Goal: Information Seeking & Learning: Understand process/instructions

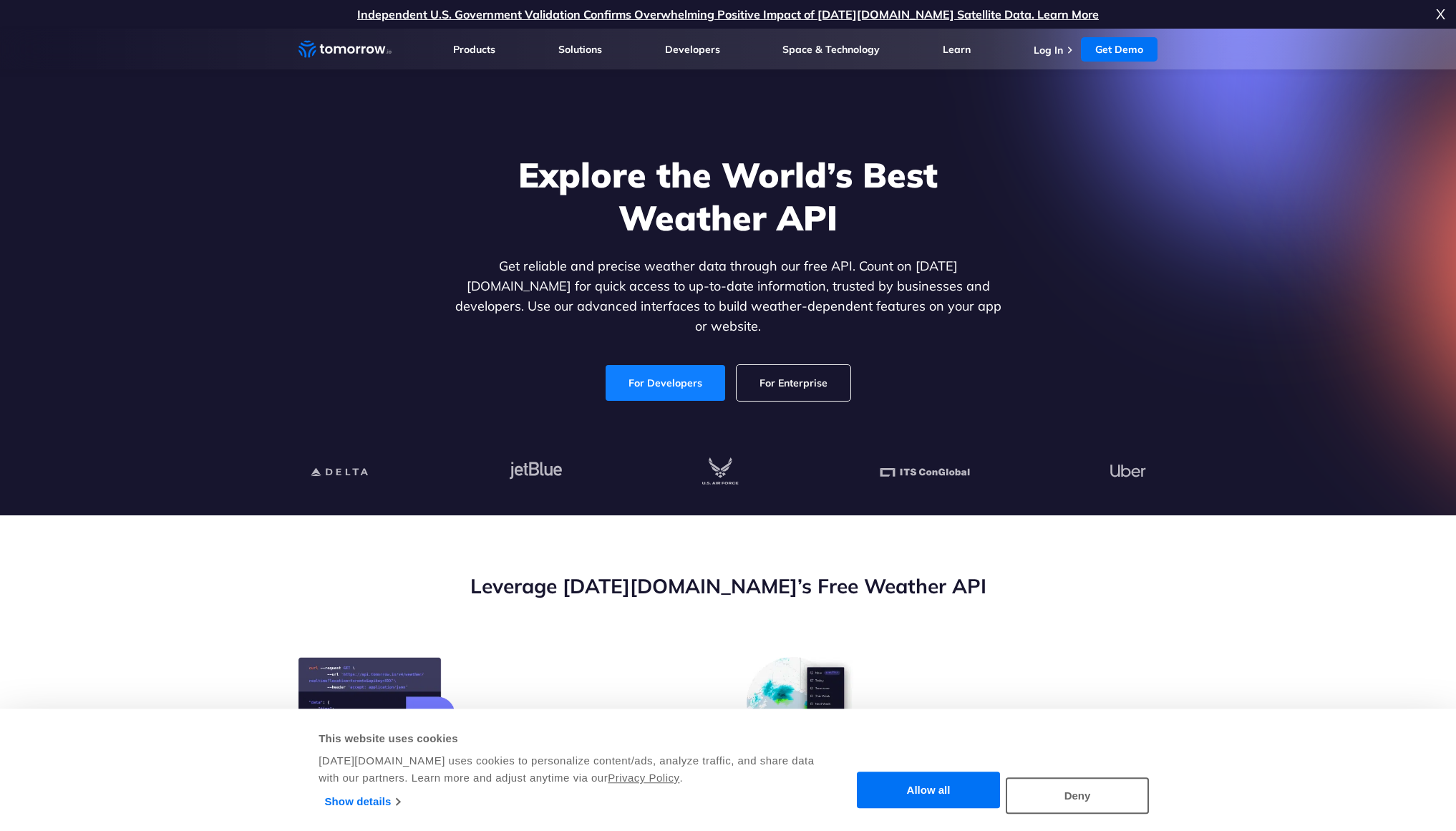
click at [679, 371] on link "For Developers" at bounding box center [665, 383] width 120 height 36
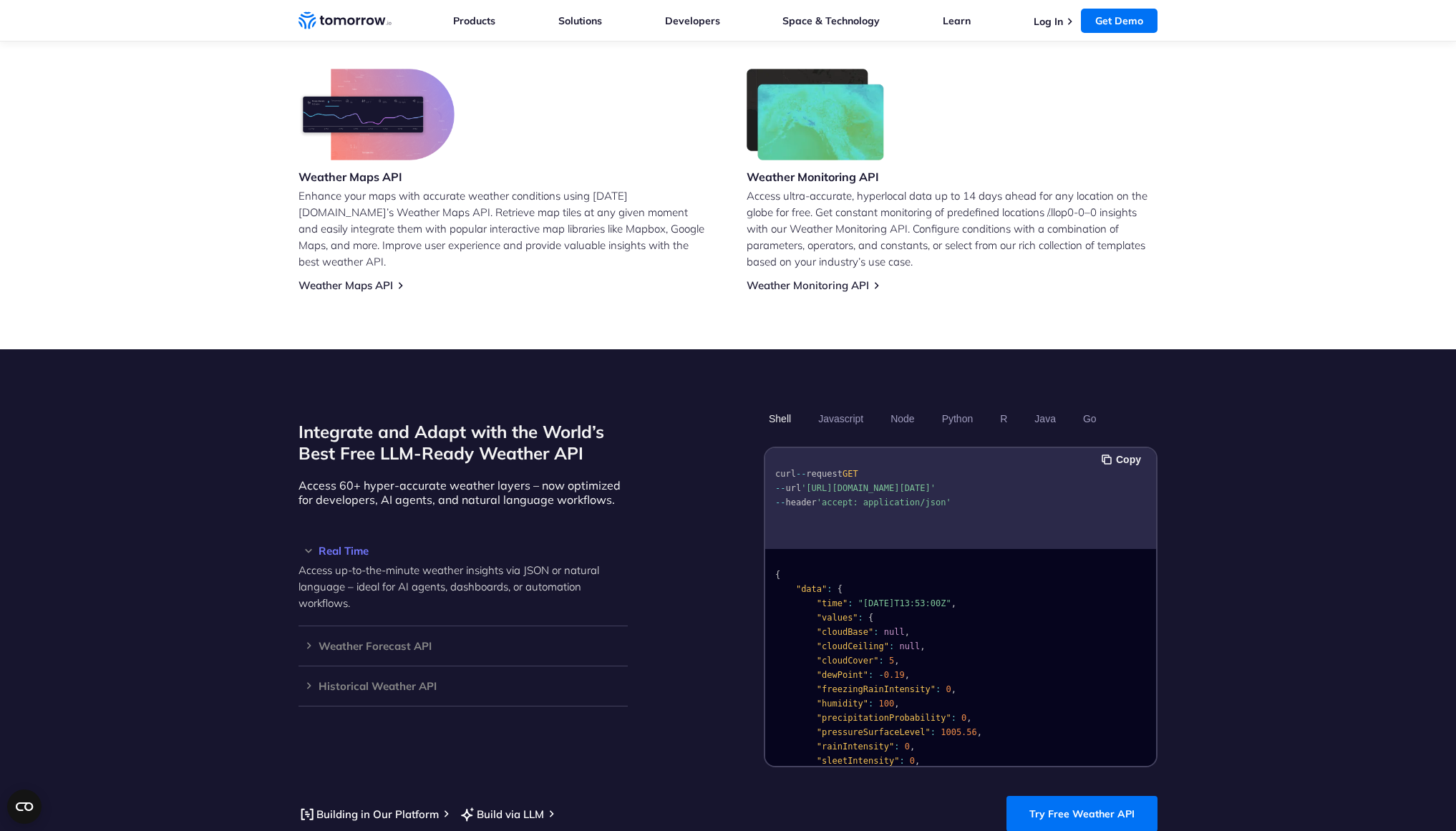
scroll to position [884, 0]
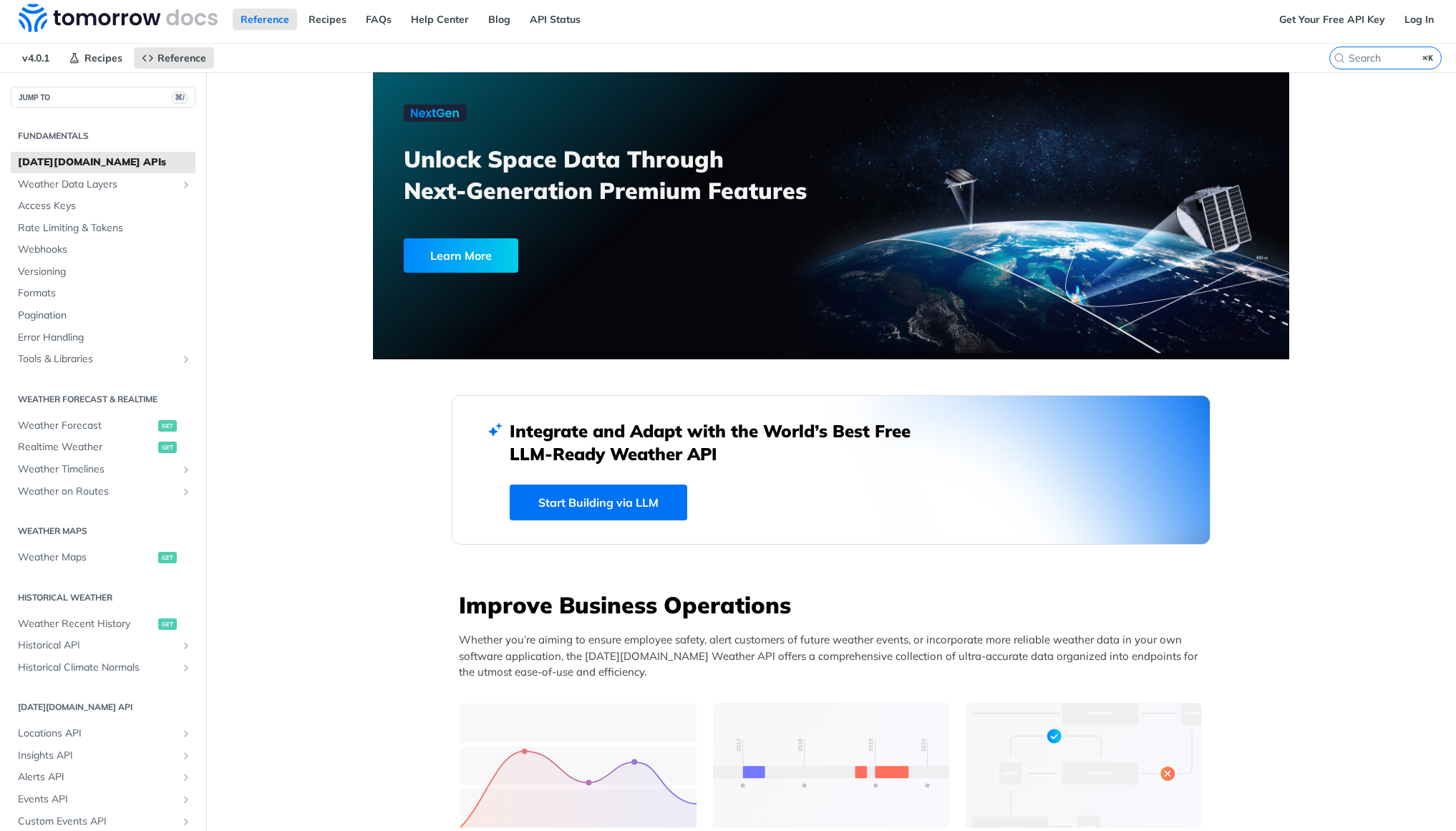
scroll to position [5, 0]
click at [1323, 24] on link "Get Your Free API Key" at bounding box center [1332, 19] width 122 height 22
click at [1433, 29] on link "Log In" at bounding box center [1419, 19] width 45 height 22
click at [1356, 14] on link "Get Your Free API Key" at bounding box center [1332, 19] width 122 height 22
click at [1352, 22] on link "Get Your Free API Key" at bounding box center [1332, 19] width 122 height 22
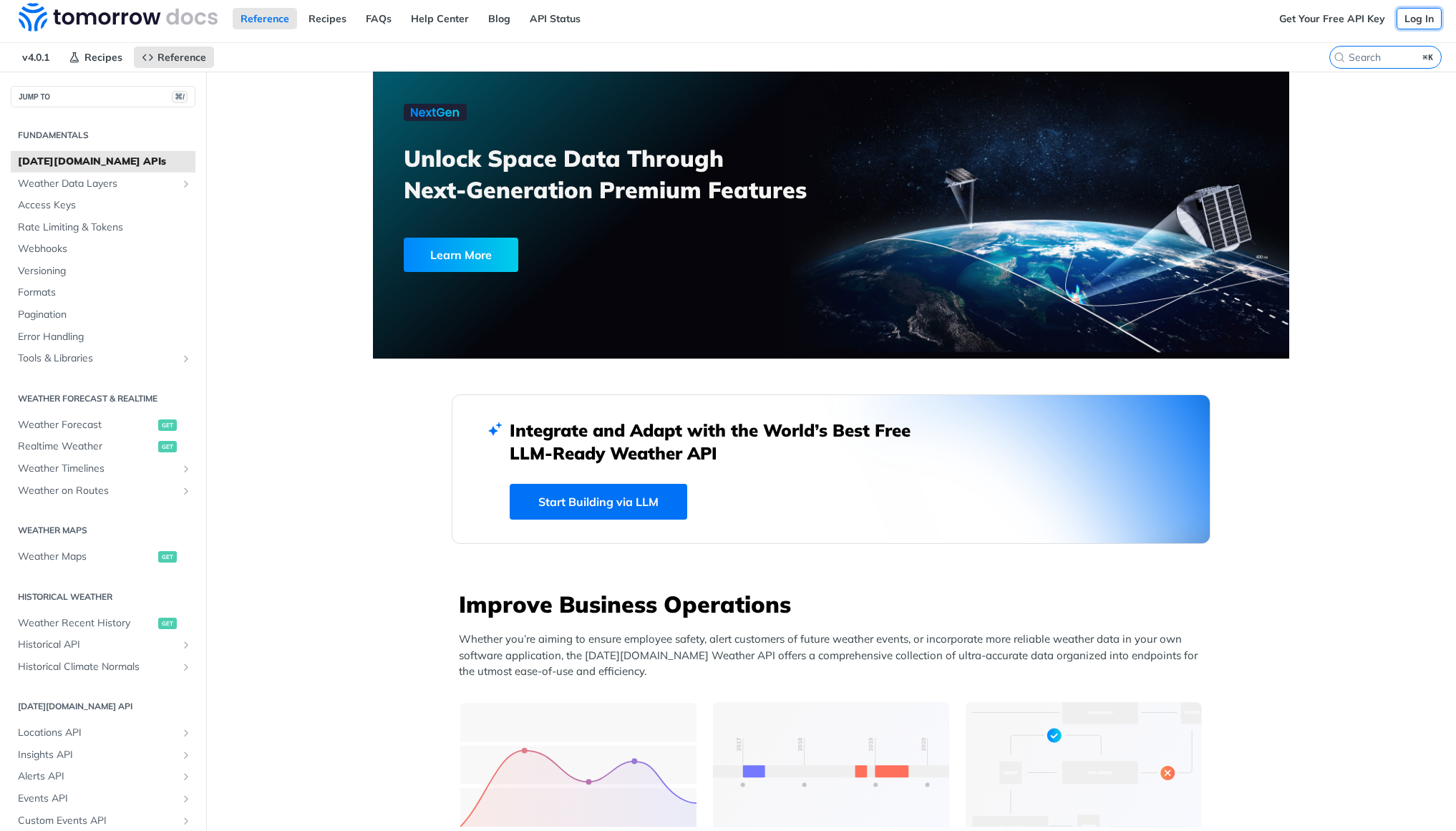
click at [1424, 24] on link "Log In" at bounding box center [1419, 19] width 45 height 22
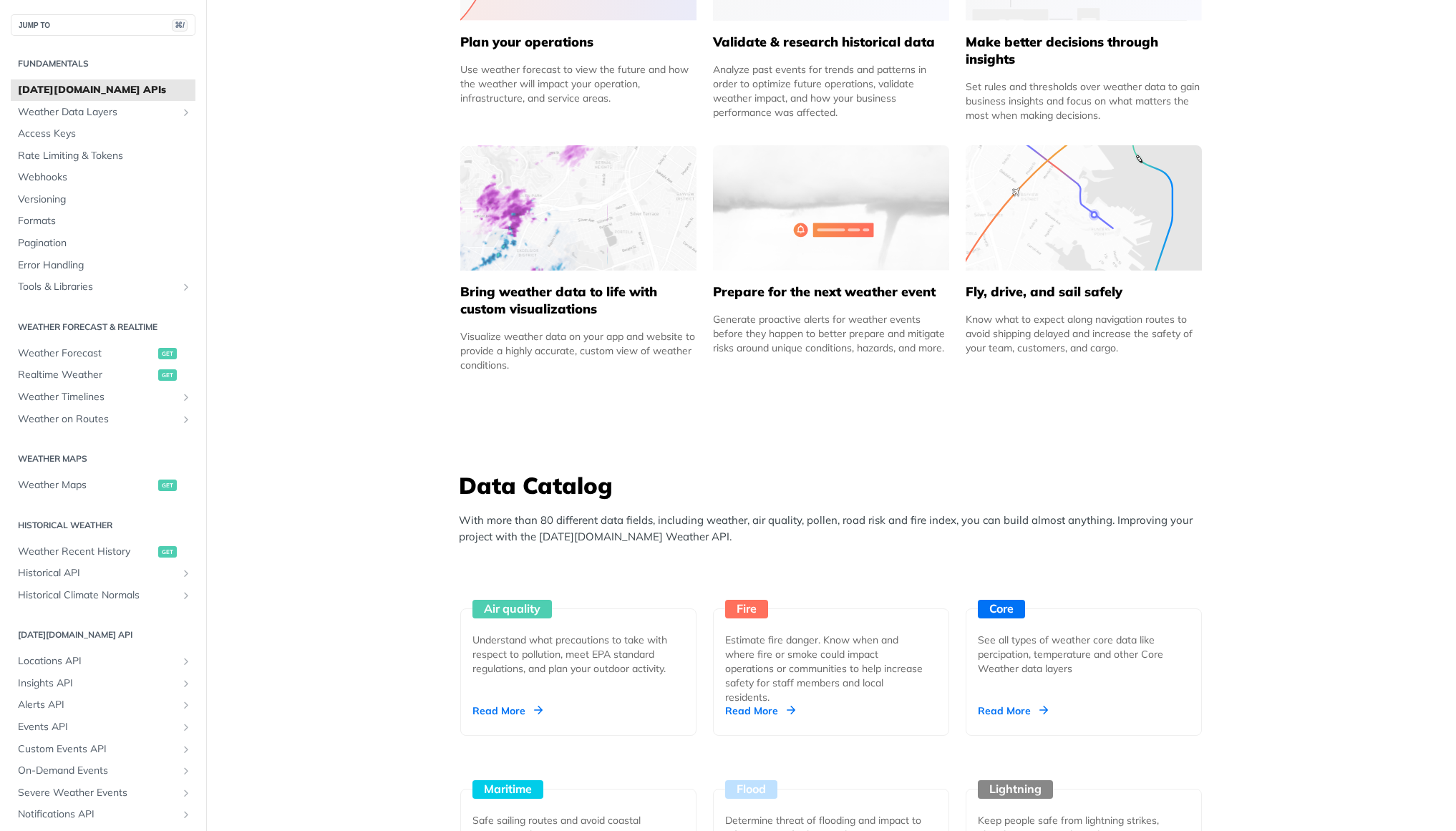
scroll to position [994, 0]
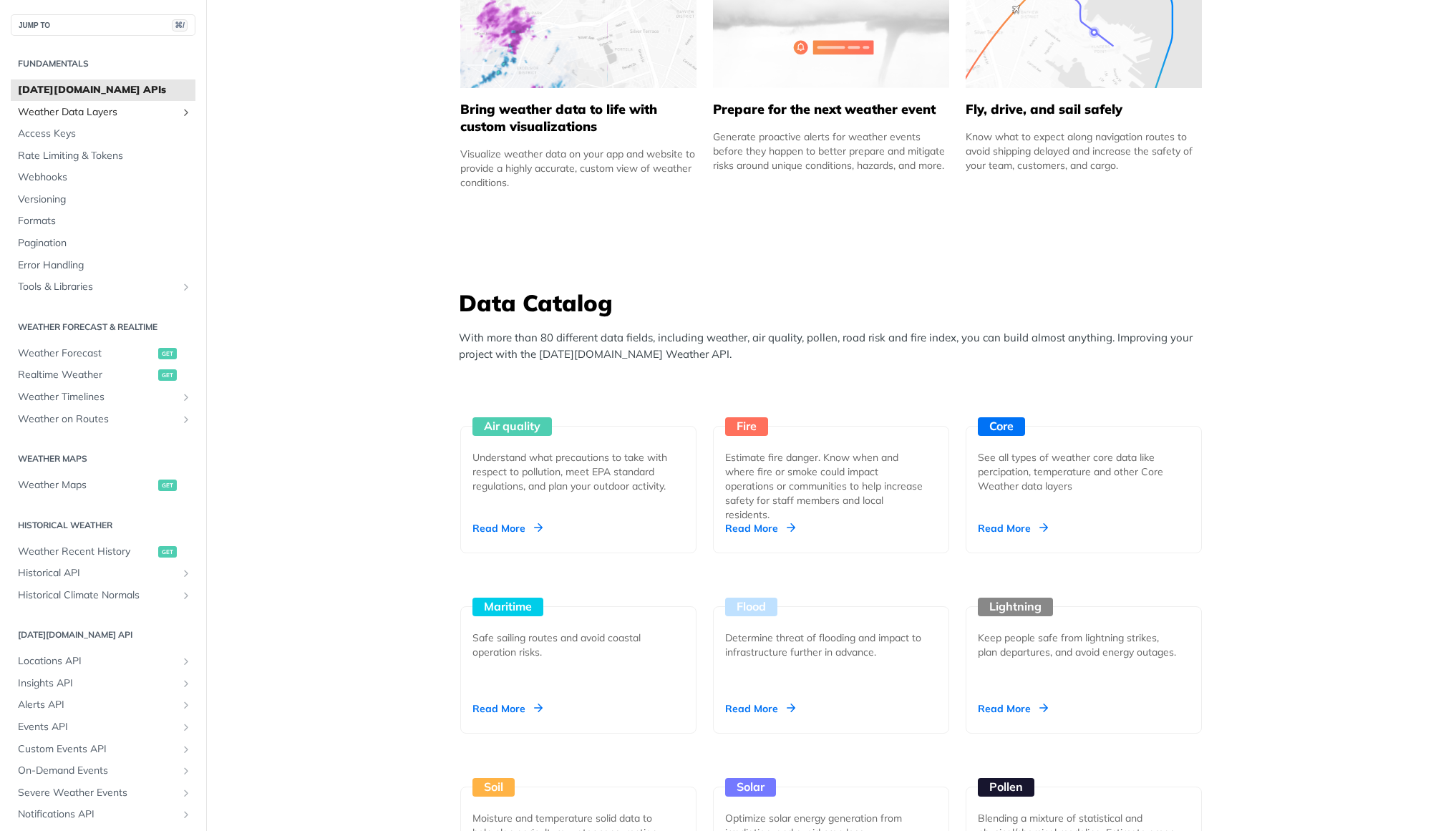
click at [103, 105] on span "Weather Data Layers" at bounding box center [97, 113] width 159 height 14
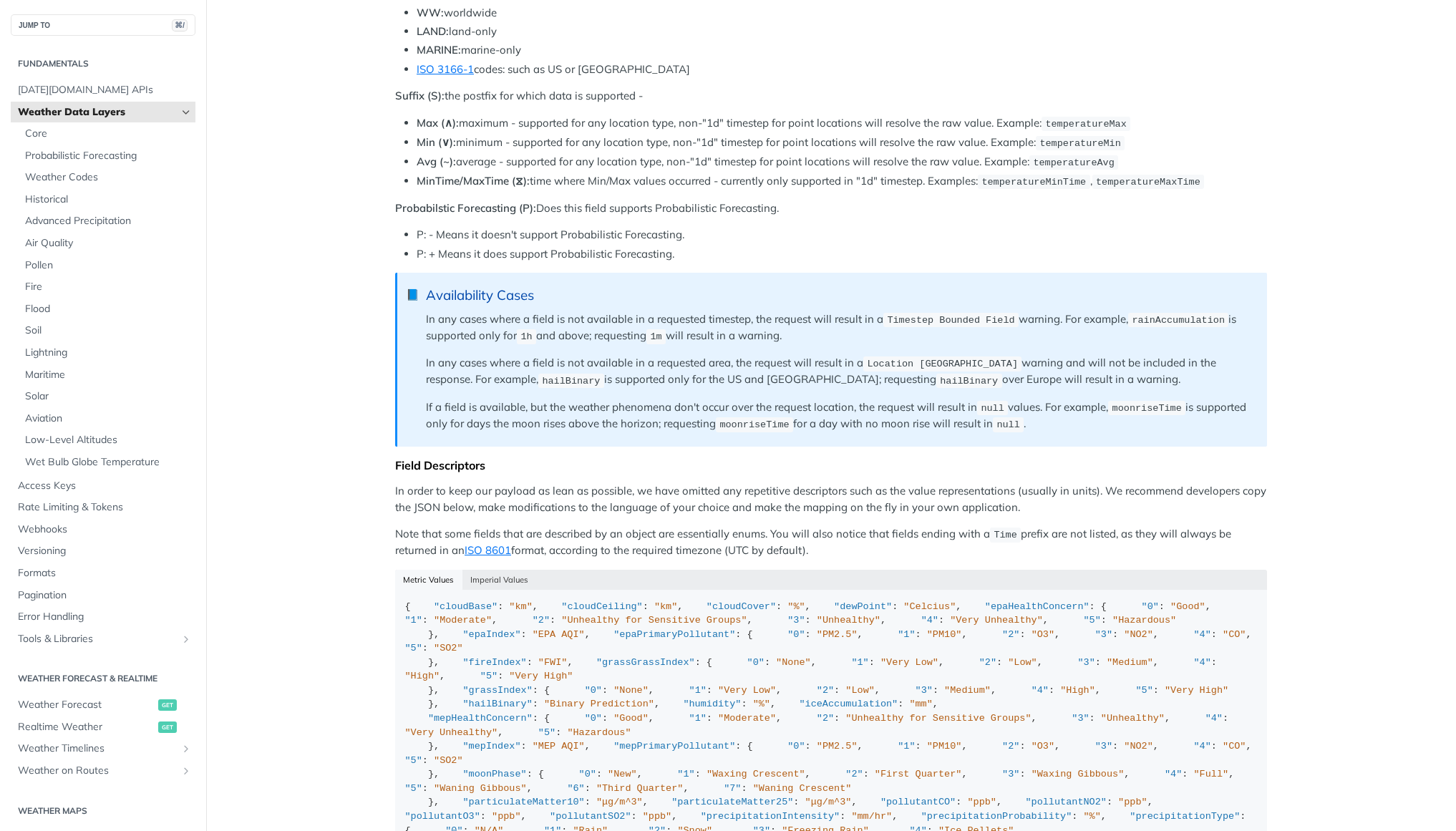
scroll to position [870, 0]
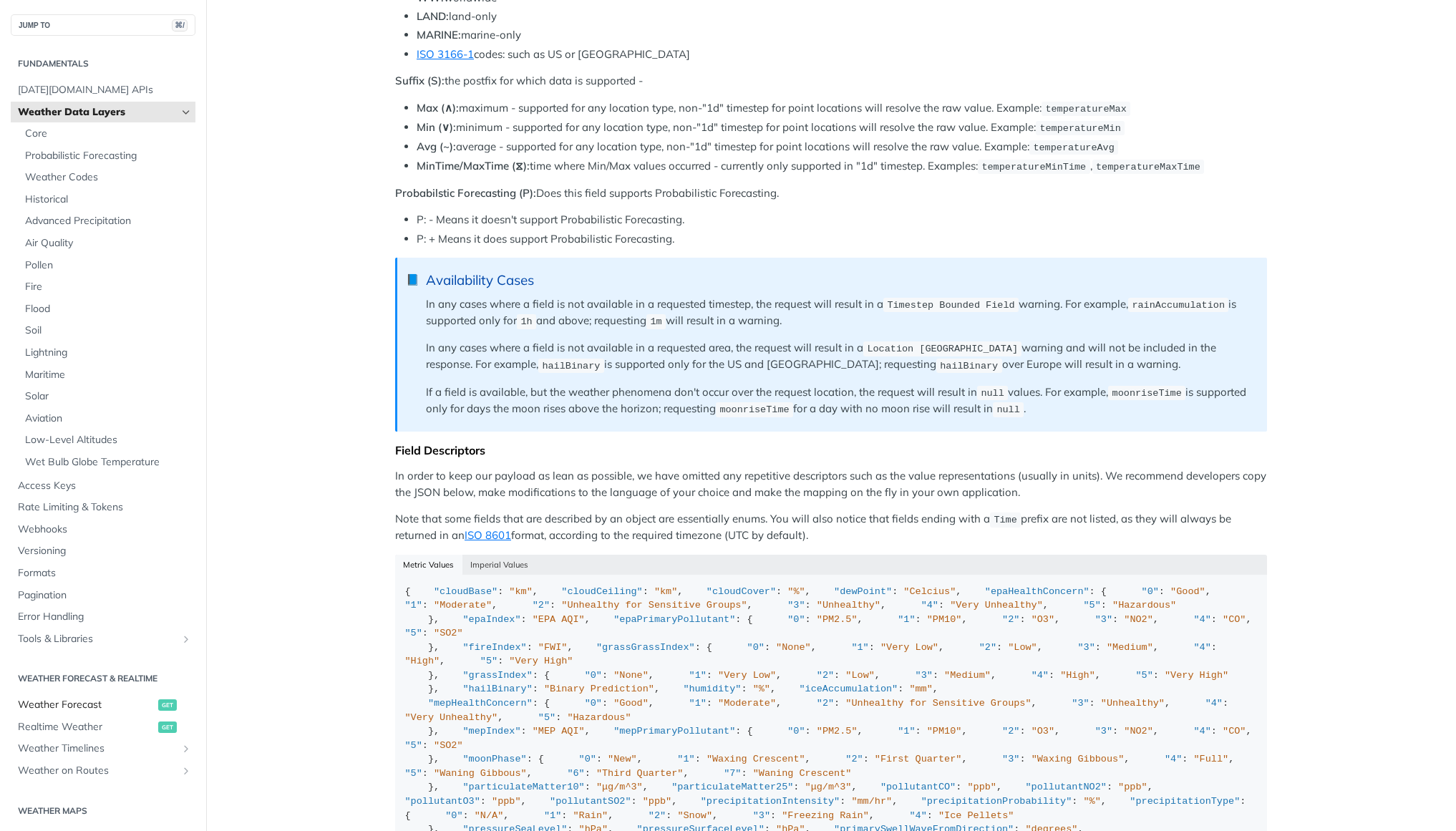
click at [85, 704] on span "Weather Forecast" at bounding box center [86, 706] width 137 height 14
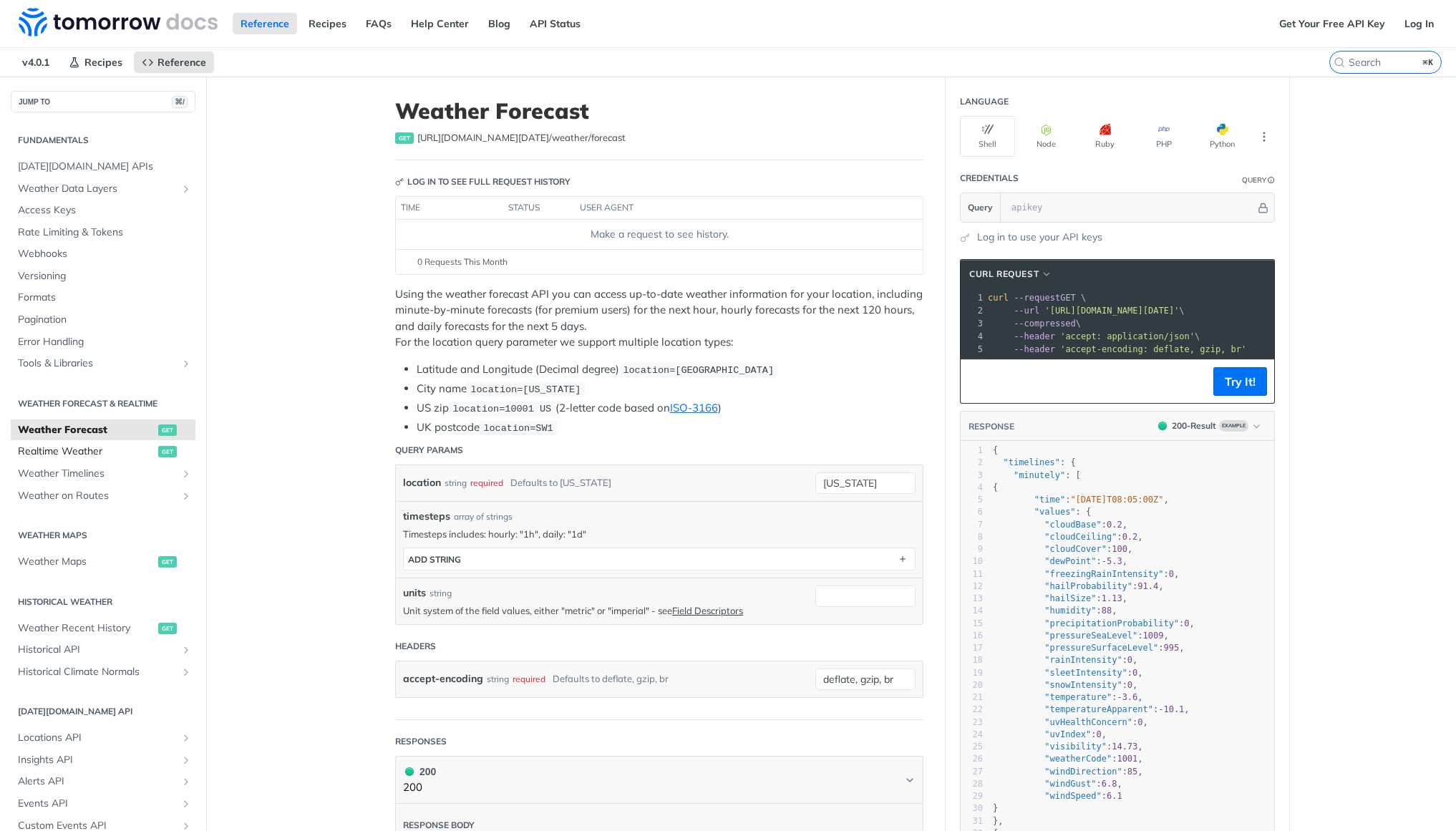
click at [85, 450] on span "Realtime Weather" at bounding box center [86, 452] width 137 height 14
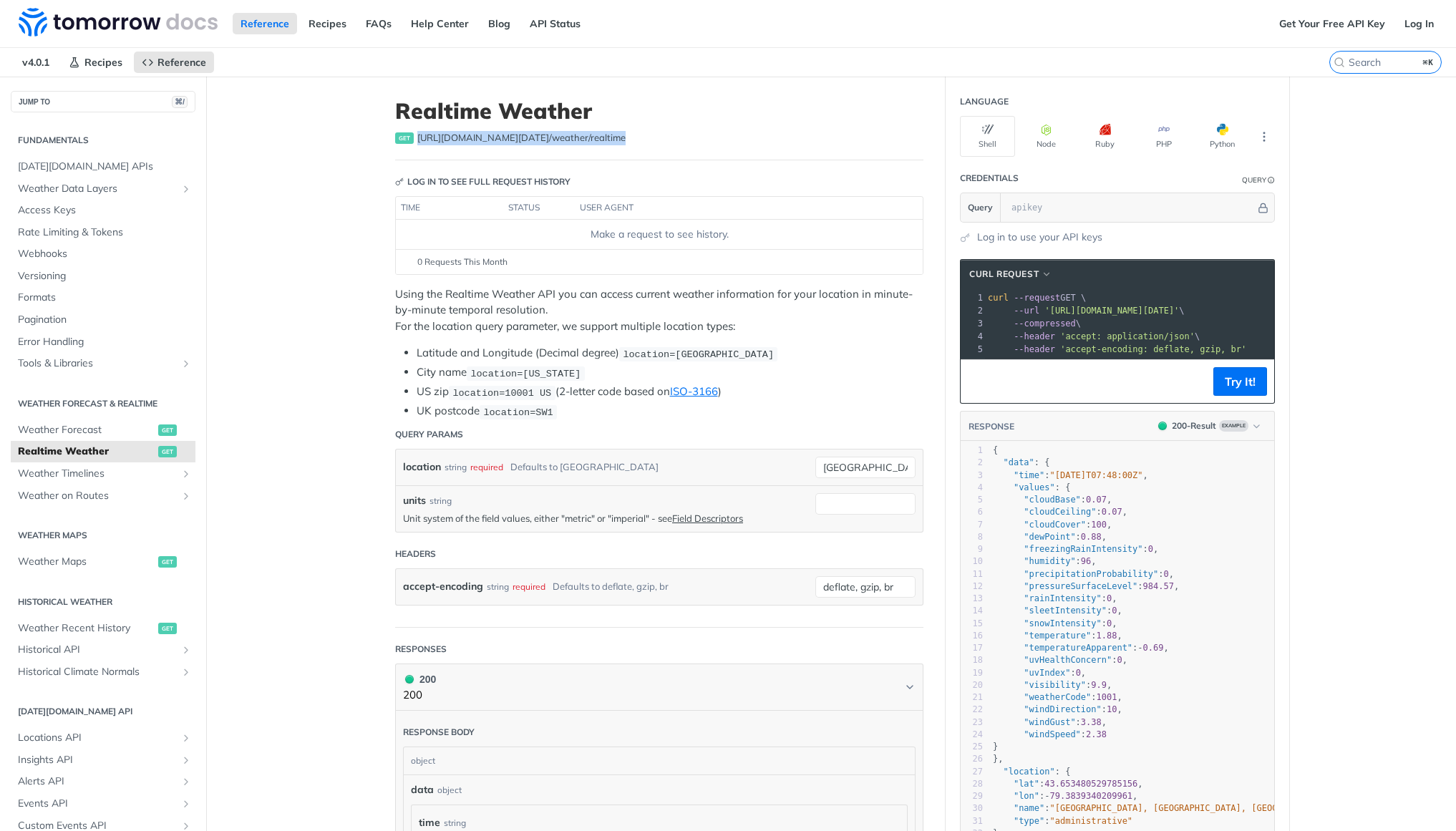
drag, startPoint x: 601, startPoint y: 137, endPoint x: 409, endPoint y: 146, distance: 192.2
click at [409, 146] on header "Realtime Weather get https://api.tomorrow.io/v4 /weather/realtime" at bounding box center [659, 129] width 528 height 62
copy div "https://api.tomorrow.io/v4 /weather/realtime"
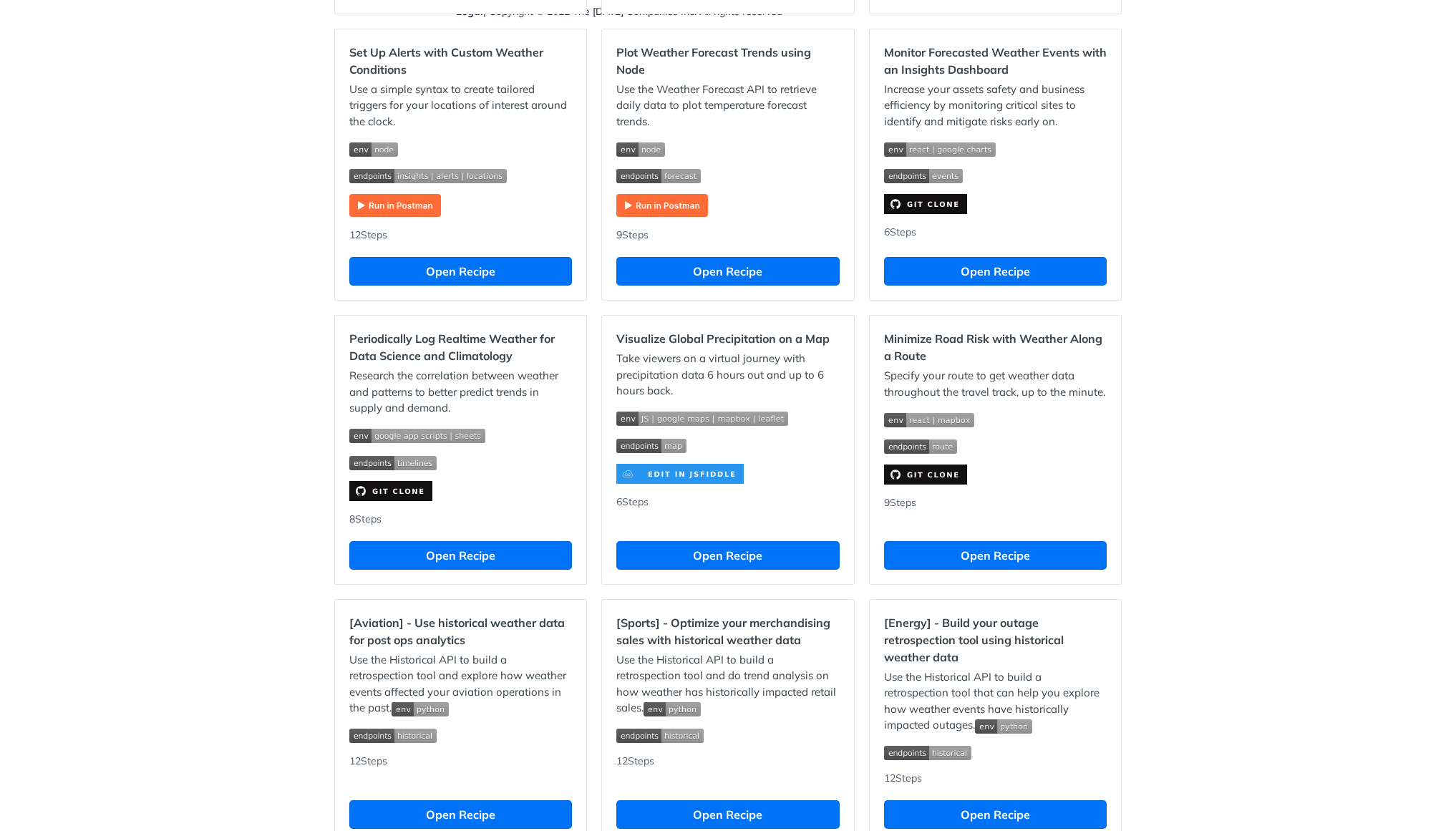
scroll to position [432, 0]
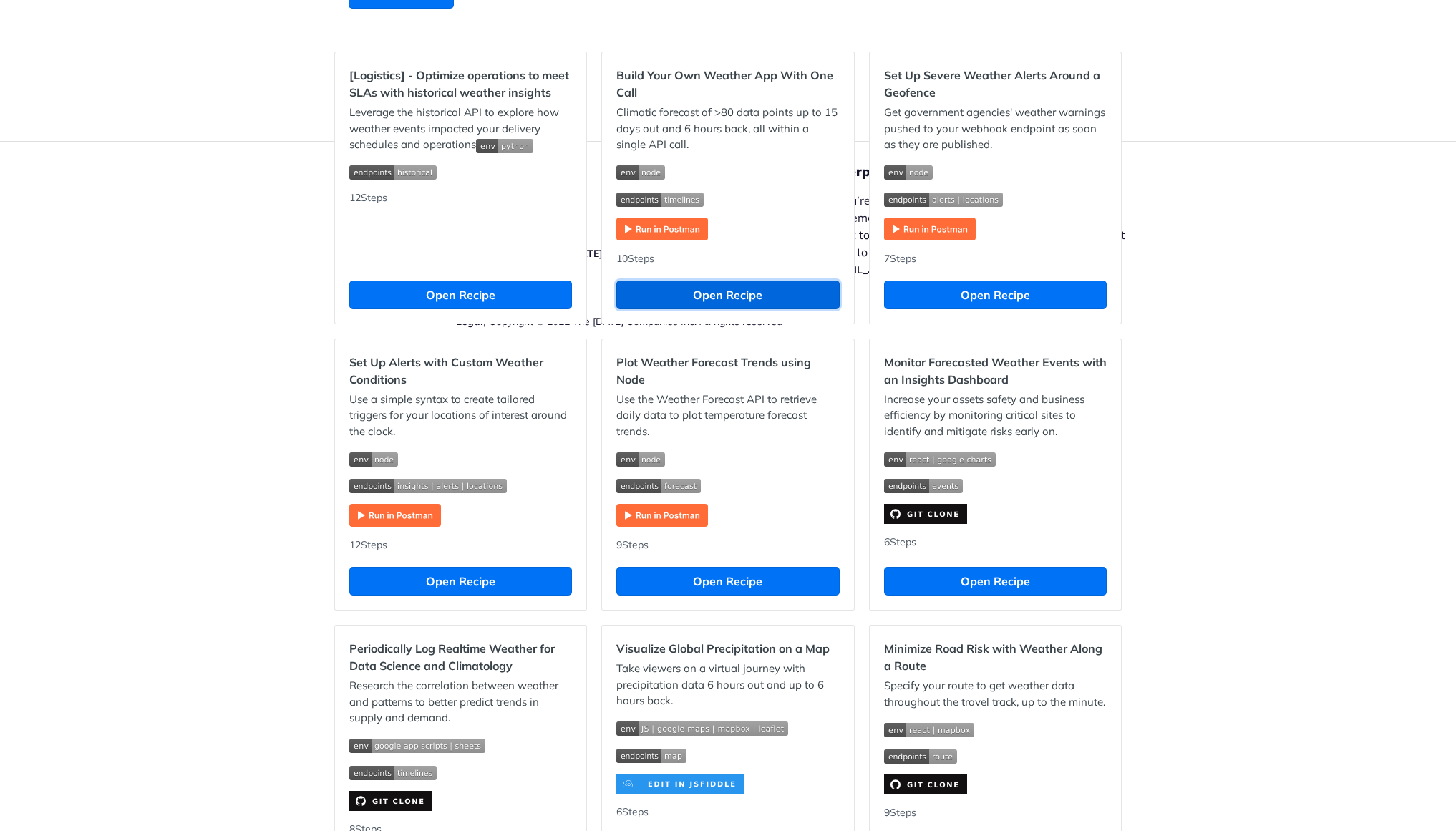
click at [705, 287] on button "Open Recipe" at bounding box center [728, 295] width 223 height 29
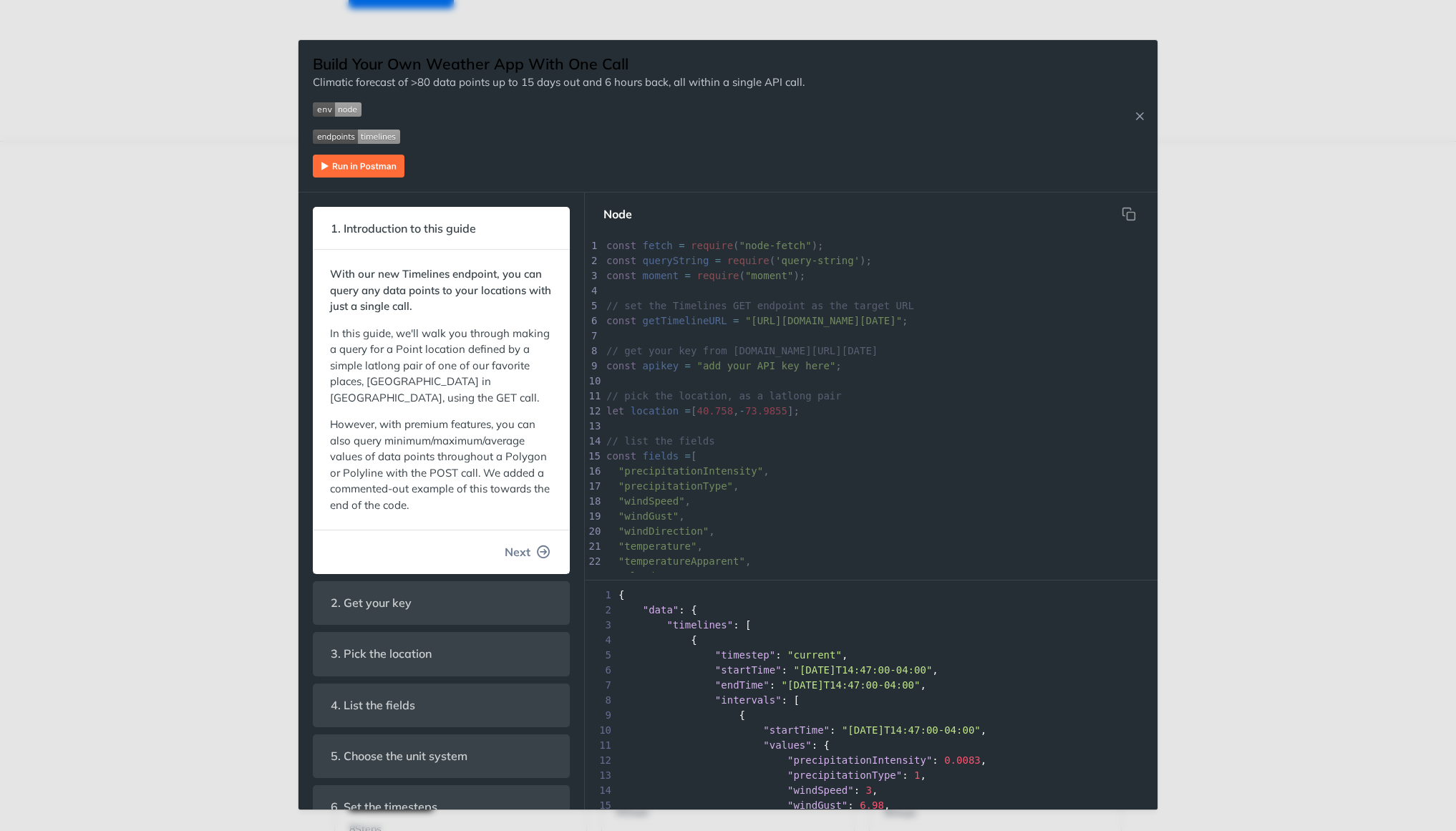
click at [539, 551] on icon "button" at bounding box center [544, 552] width 13 height 13
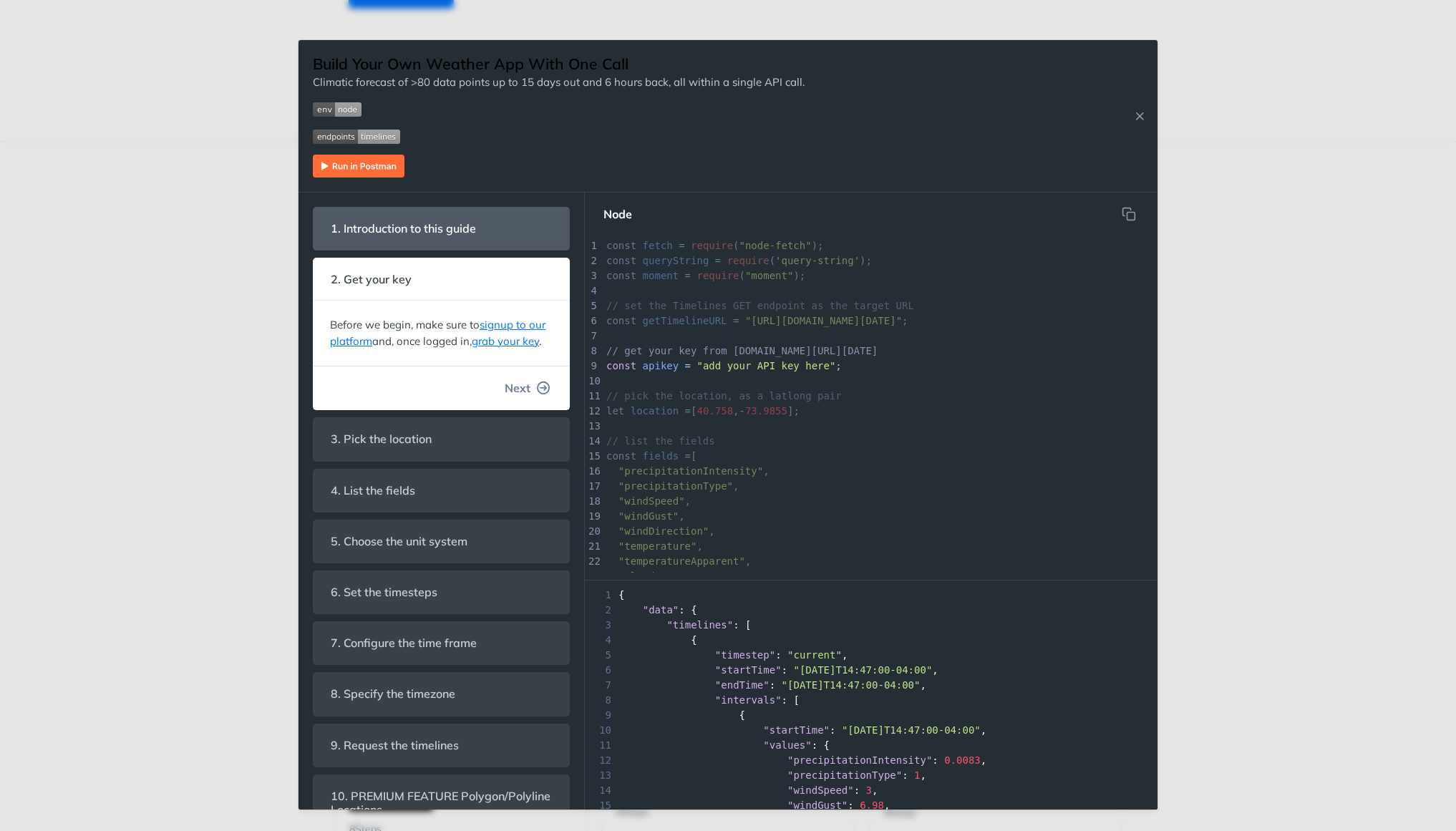
click at [543, 388] on icon "button" at bounding box center [544, 388] width 13 height 13
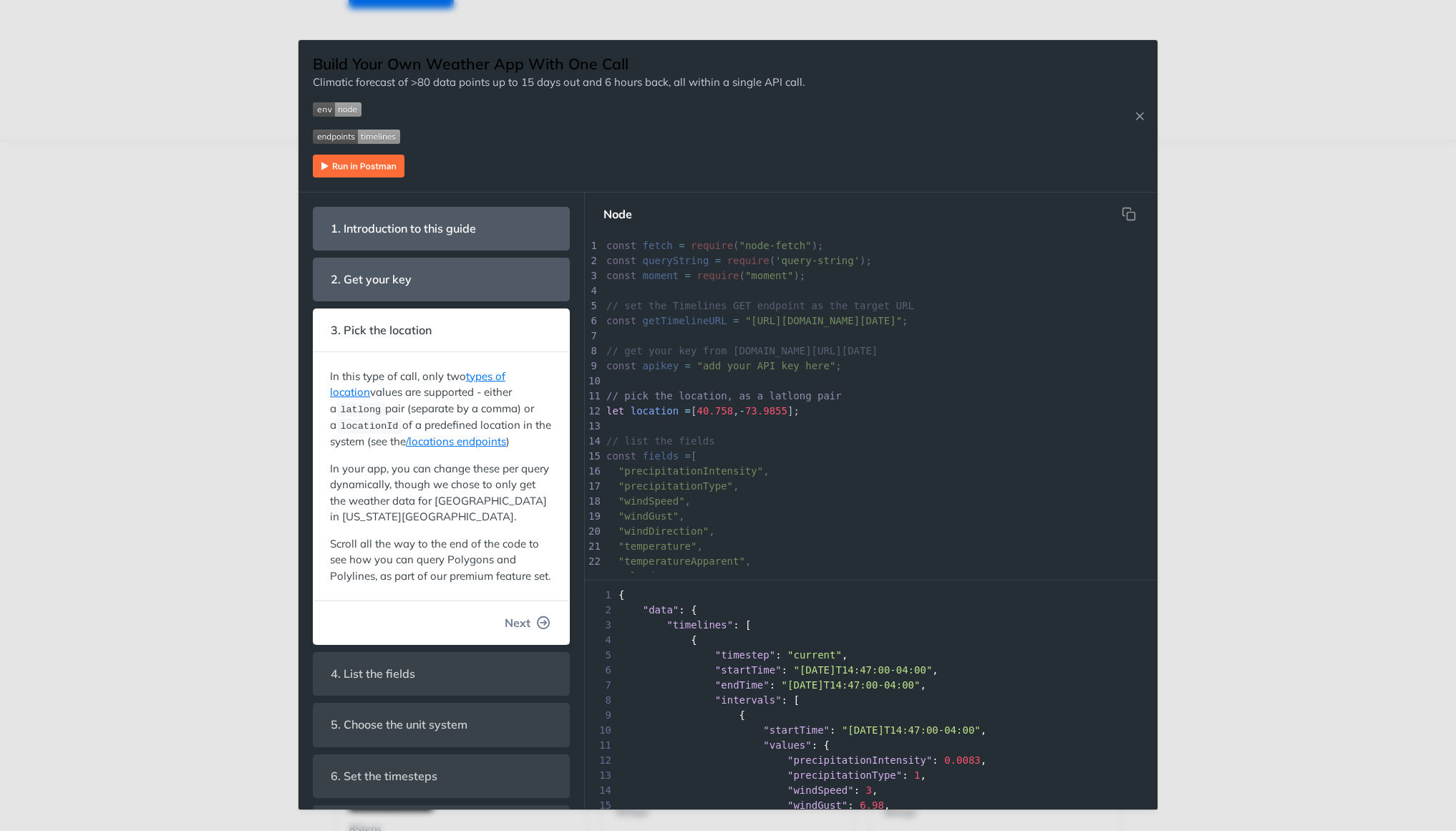
click at [528, 619] on span "Next" at bounding box center [518, 623] width 26 height 17
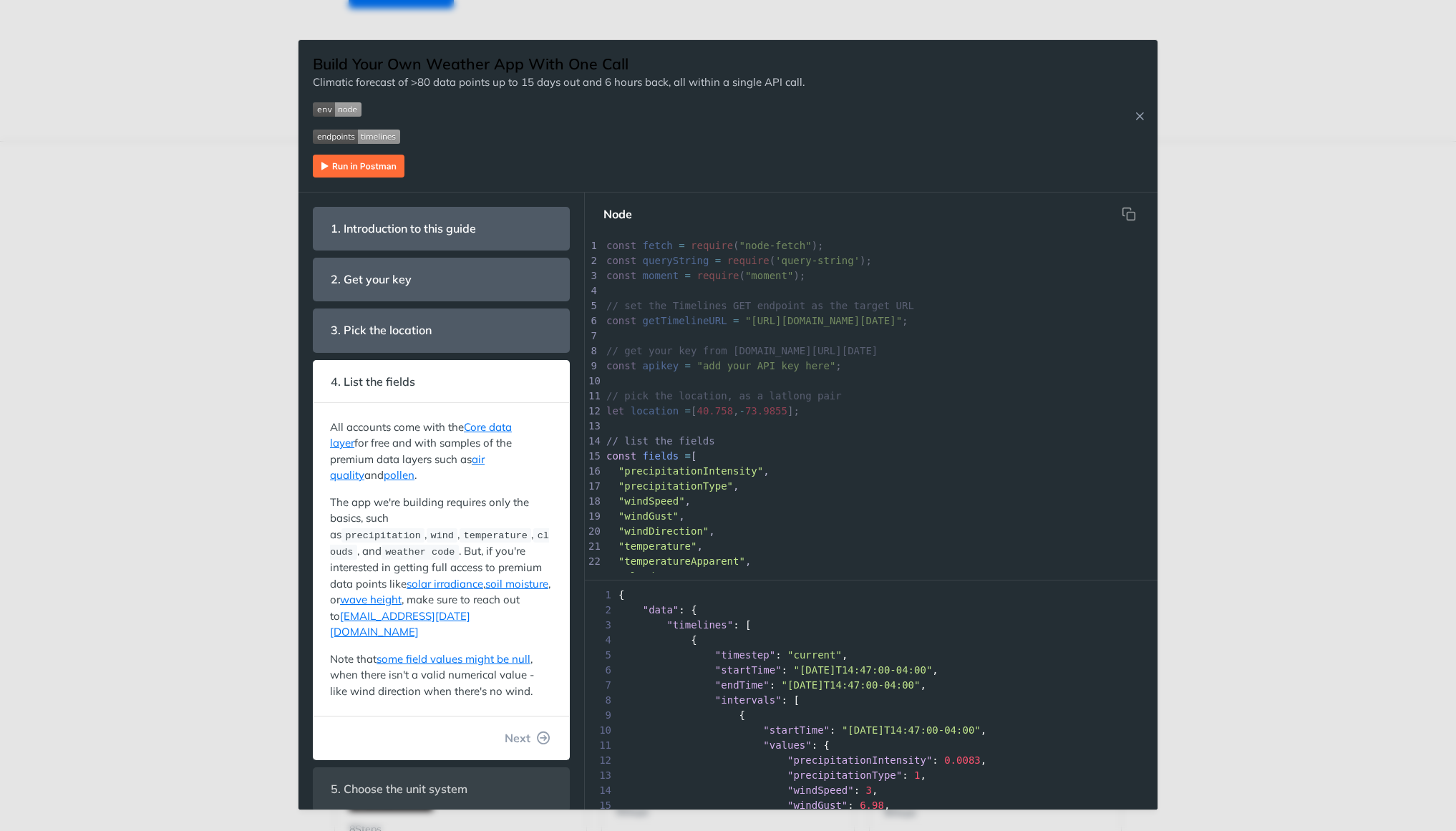
scroll to position [121, 0]
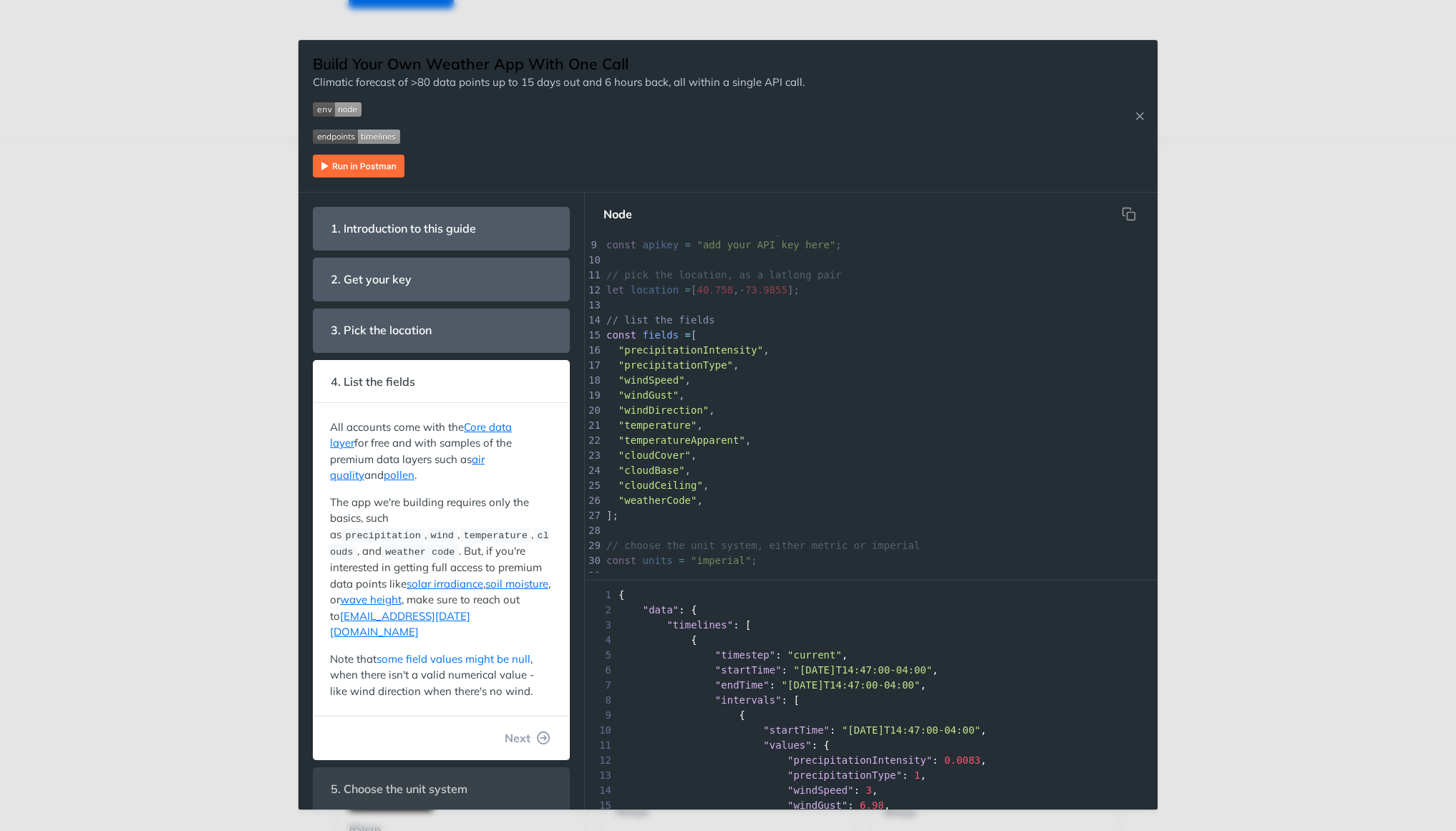
click at [528, 652] on link "some field values might be null" at bounding box center [453, 659] width 154 height 14
click at [534, 724] on button "Next" at bounding box center [528, 739] width 69 height 29
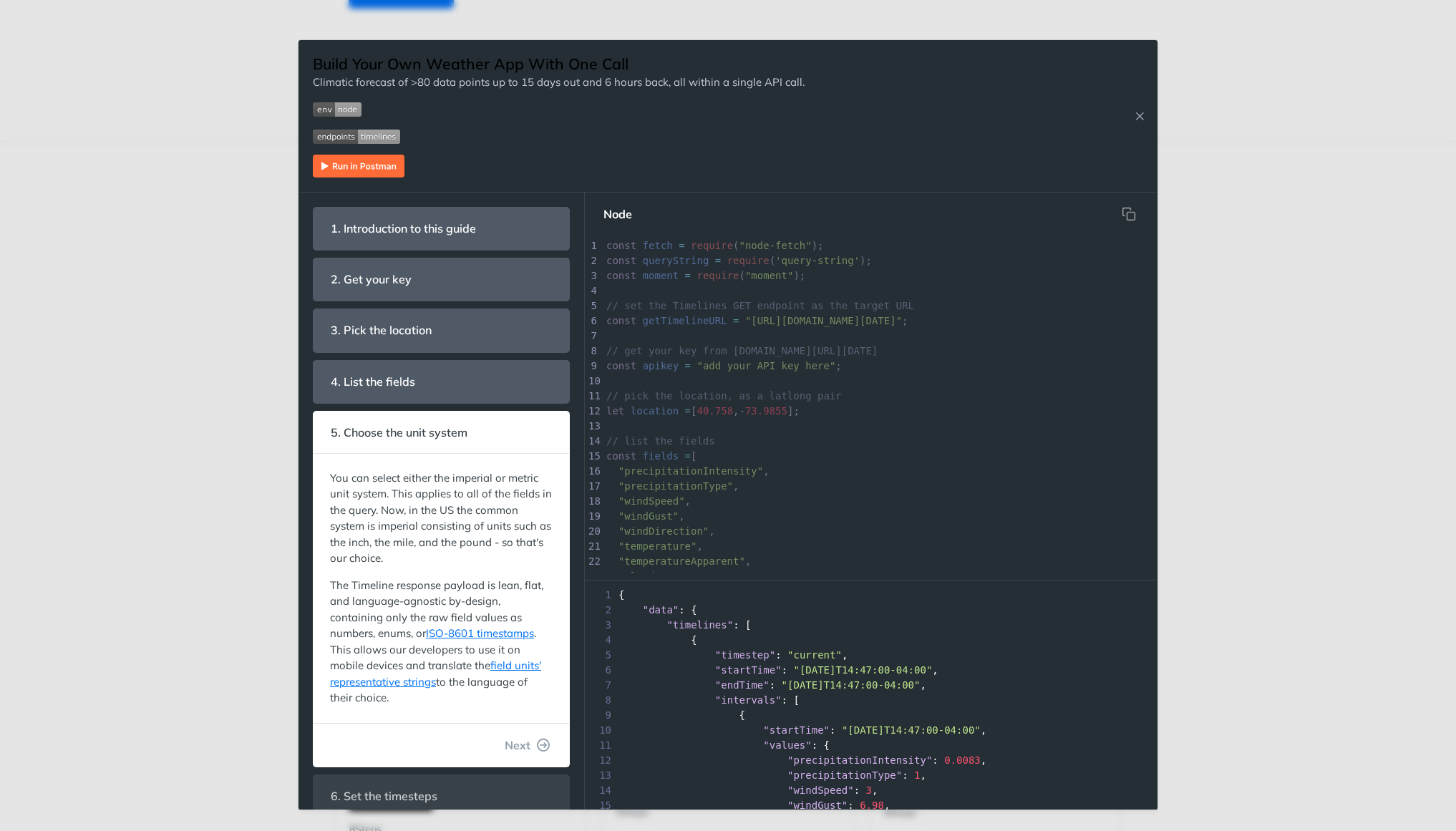
scroll to position [256, 0]
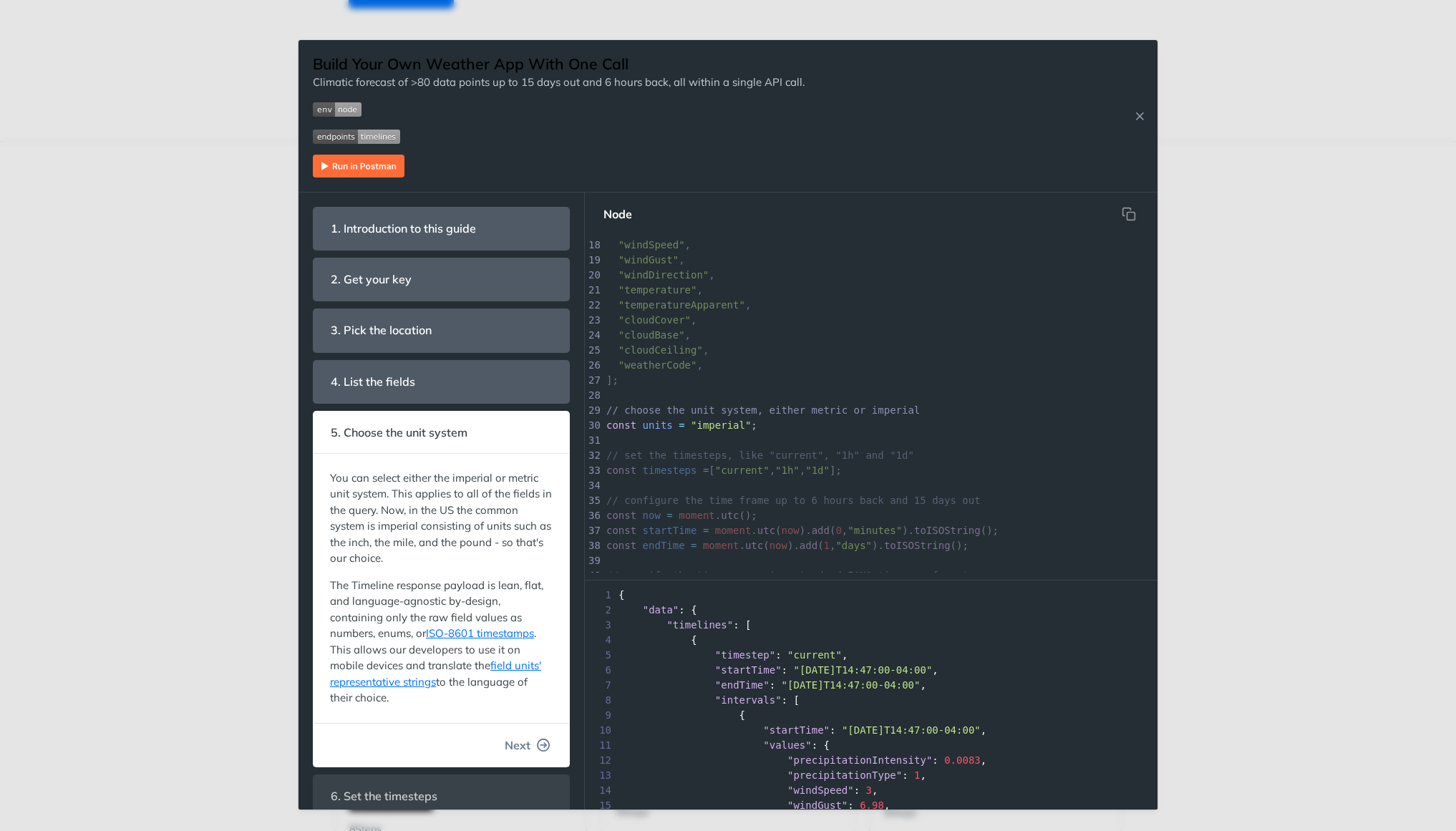
click at [540, 749] on icon "button" at bounding box center [544, 746] width 13 height 13
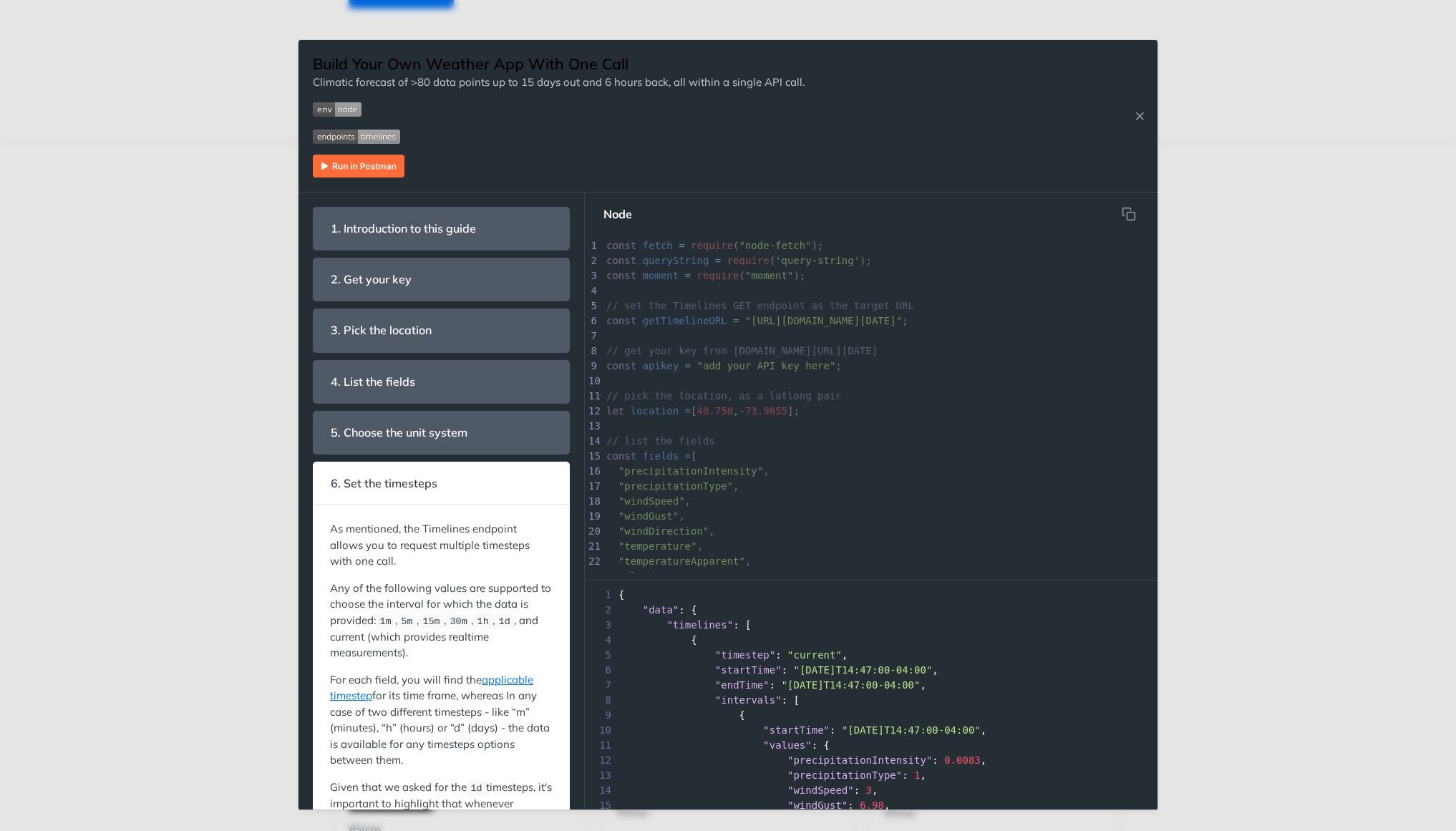
scroll to position [301, 0]
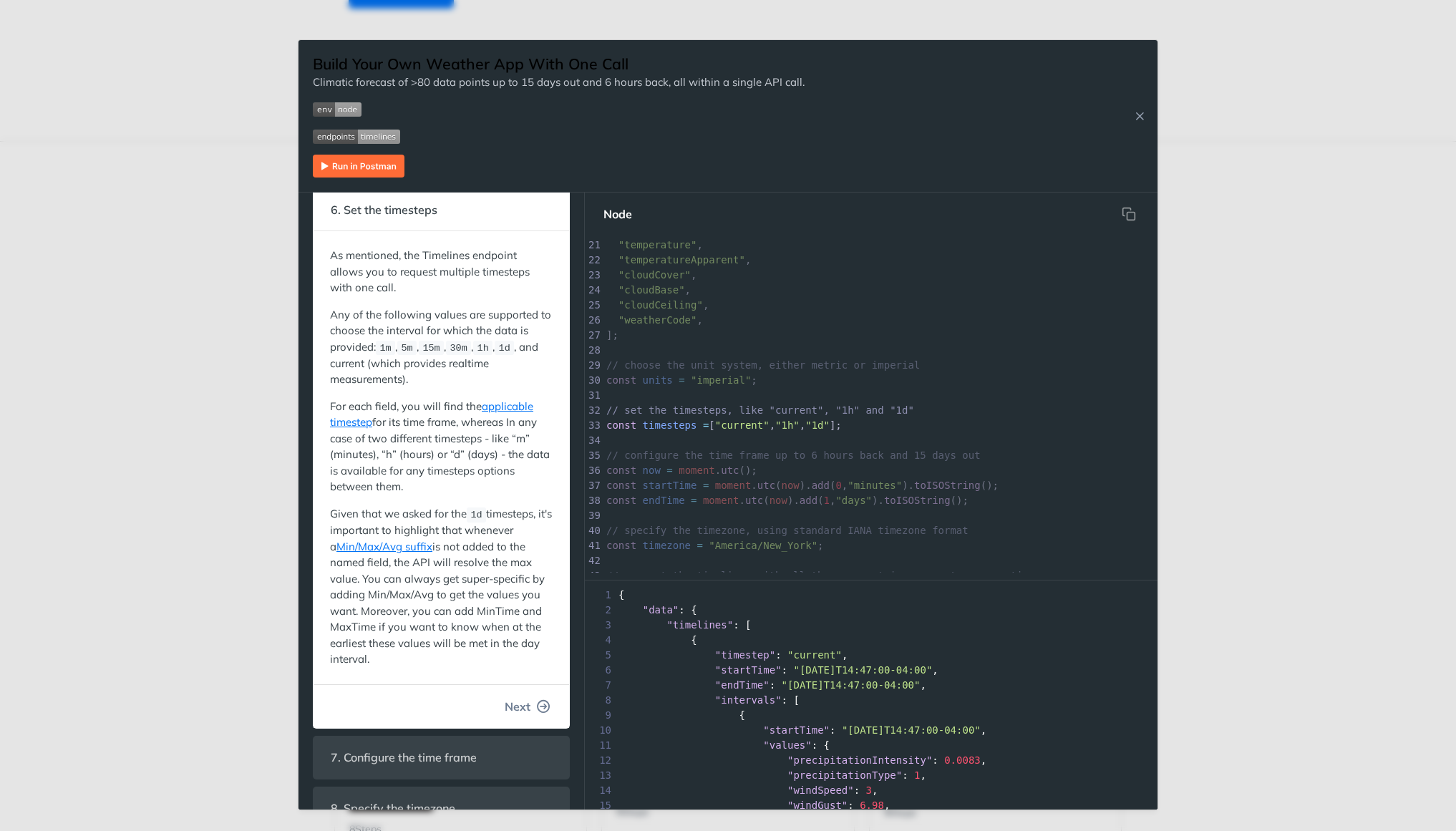
click at [523, 701] on span "Next" at bounding box center [518, 707] width 26 height 17
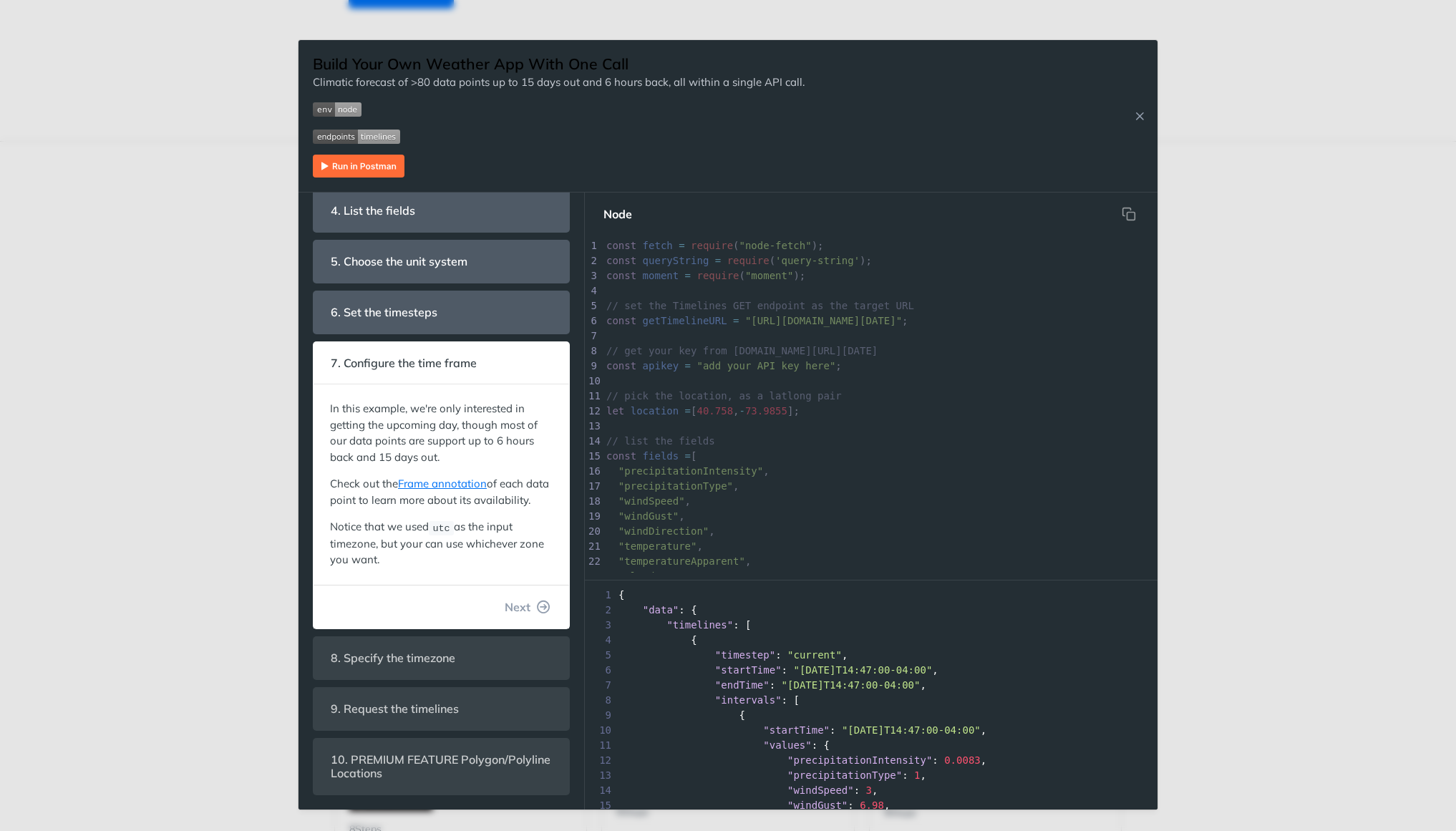
scroll to position [361, 0]
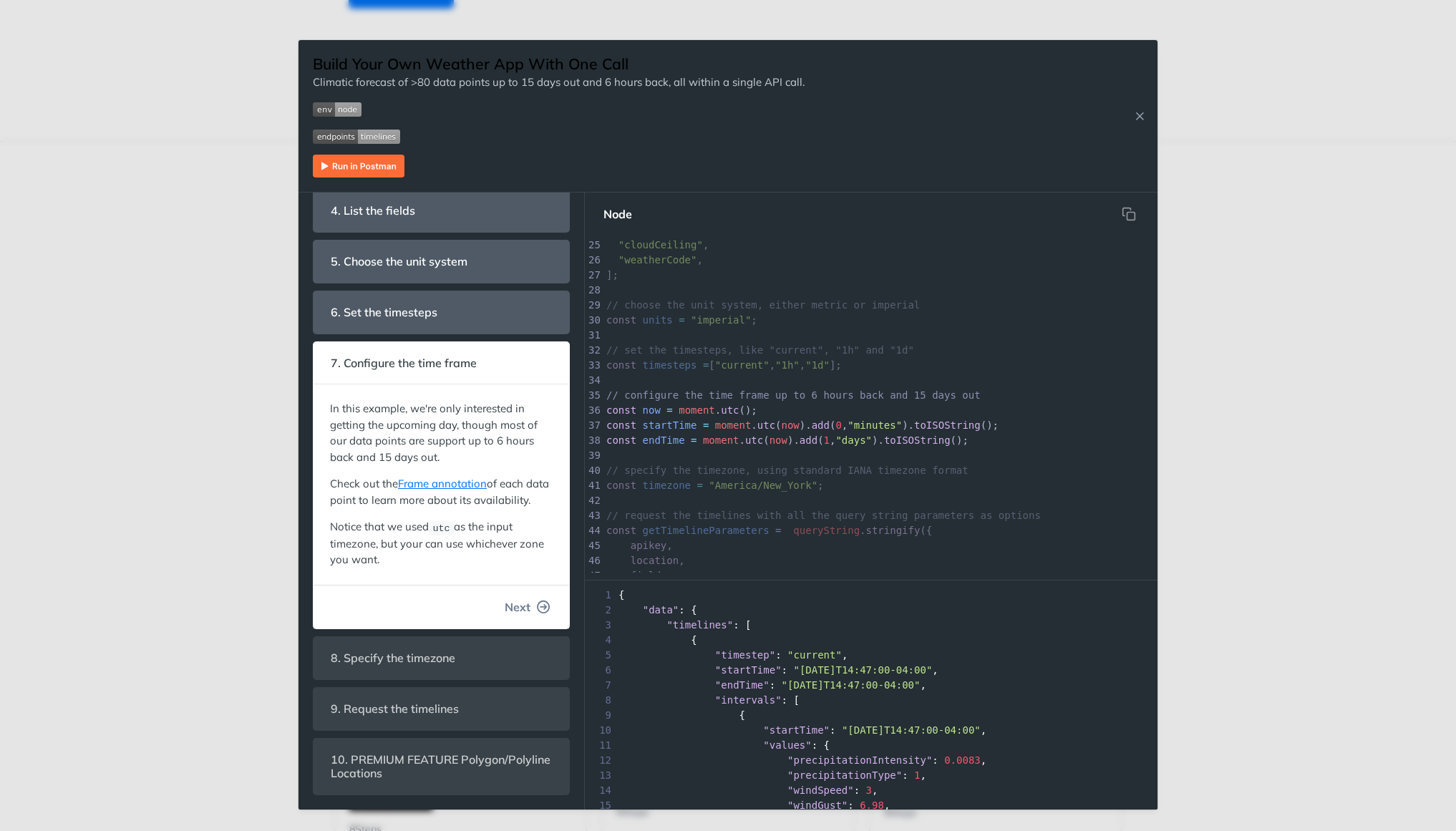
click at [541, 611] on icon "button" at bounding box center [544, 607] width 13 height 13
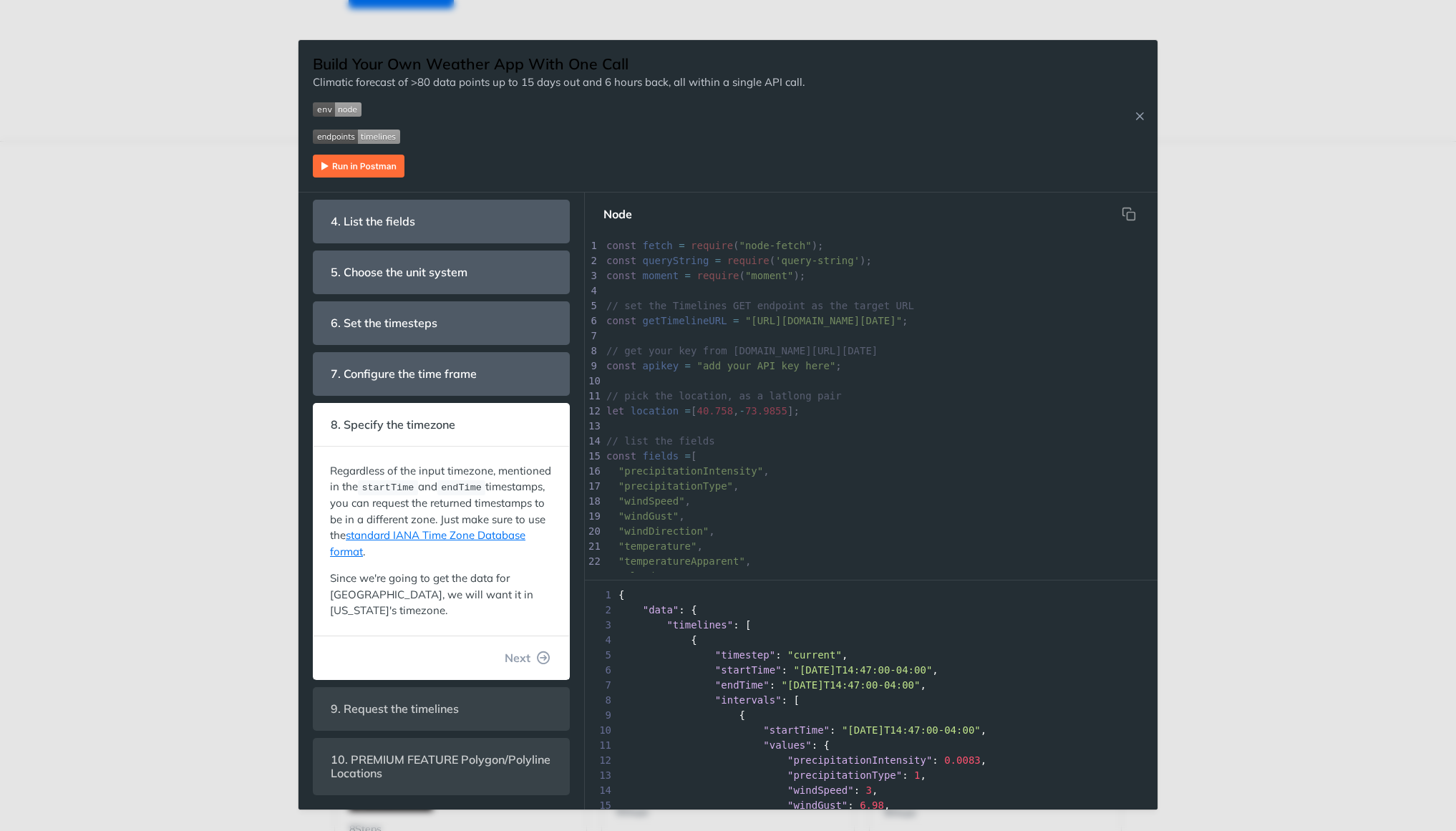
scroll to position [422, 0]
click at [543, 657] on icon "button" at bounding box center [544, 658] width 13 height 13
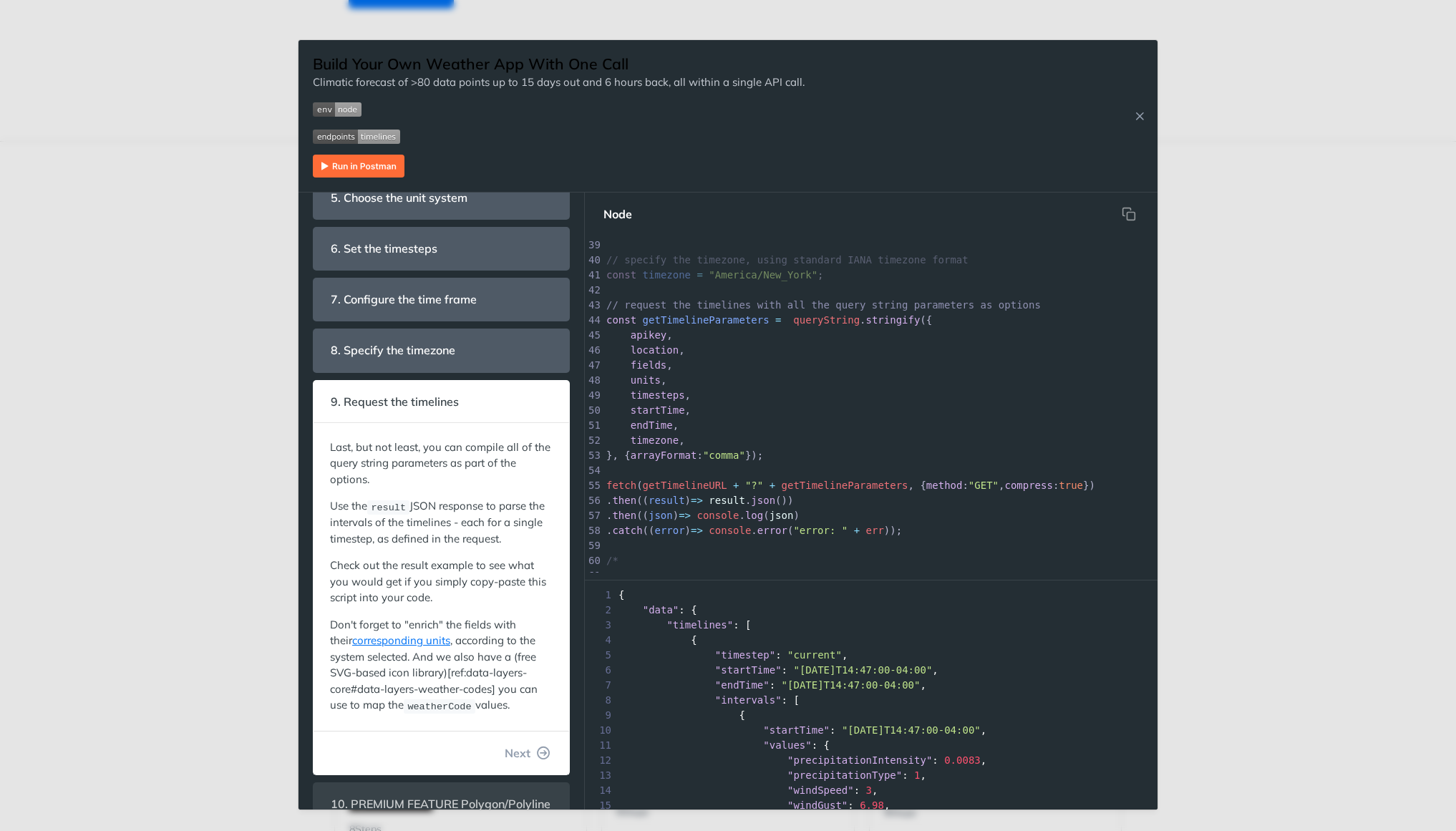
scroll to position [278, 0]
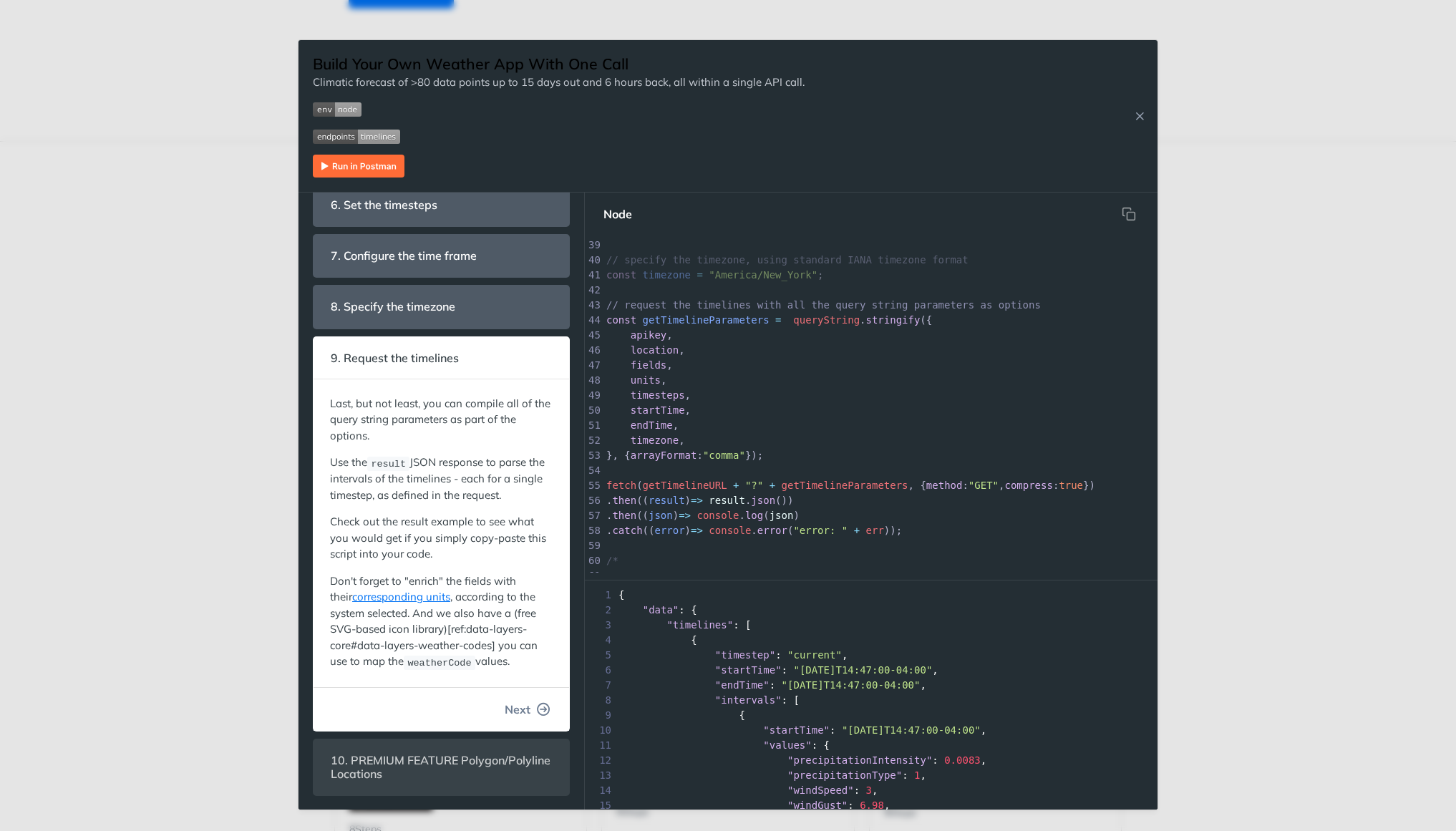
click at [548, 711] on icon "button" at bounding box center [544, 710] width 13 height 13
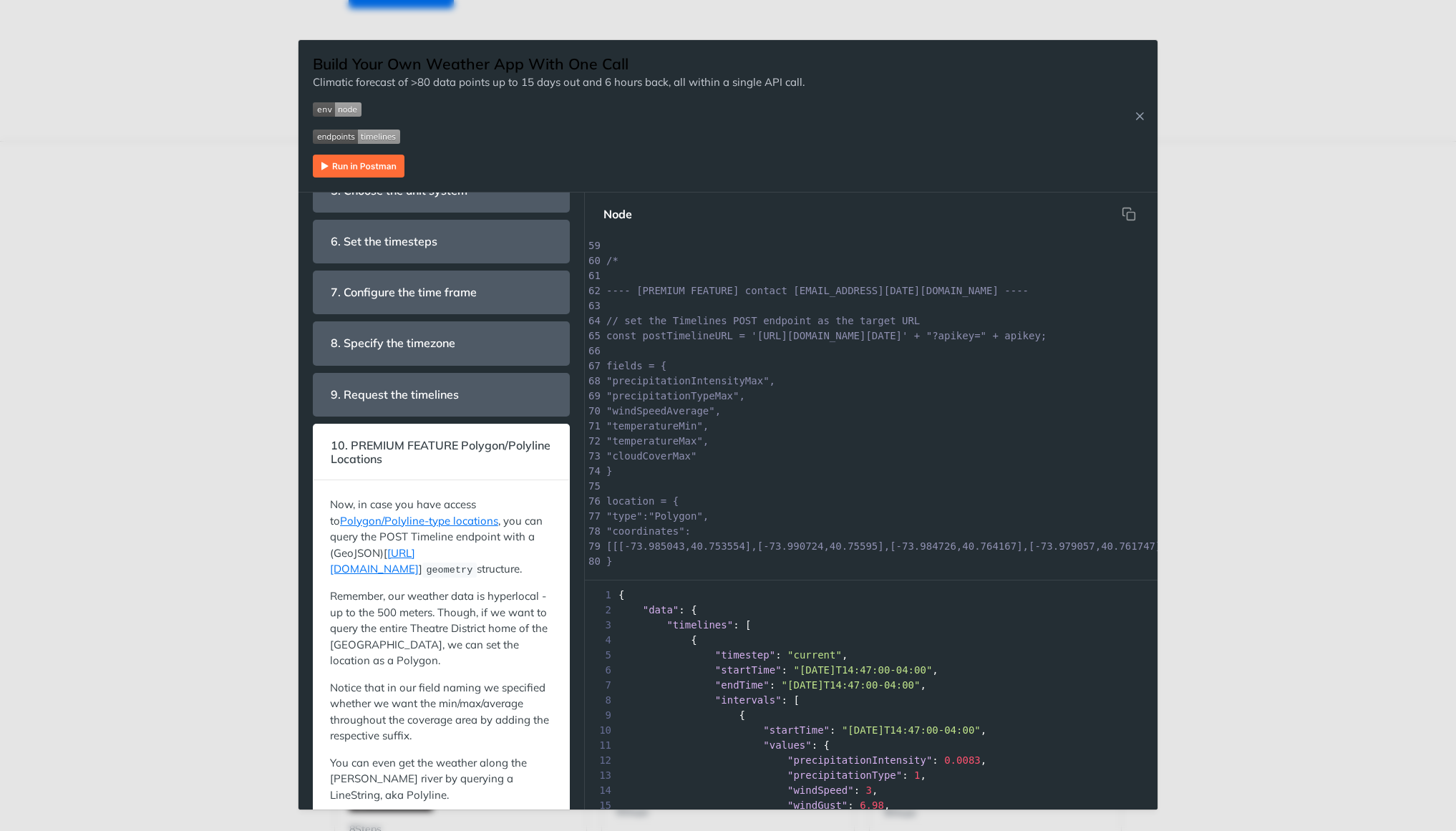
scroll to position [5, 0]
click at [732, 404] on pre ""windSpeedAverage"," at bounding box center [966, 411] width 724 height 15
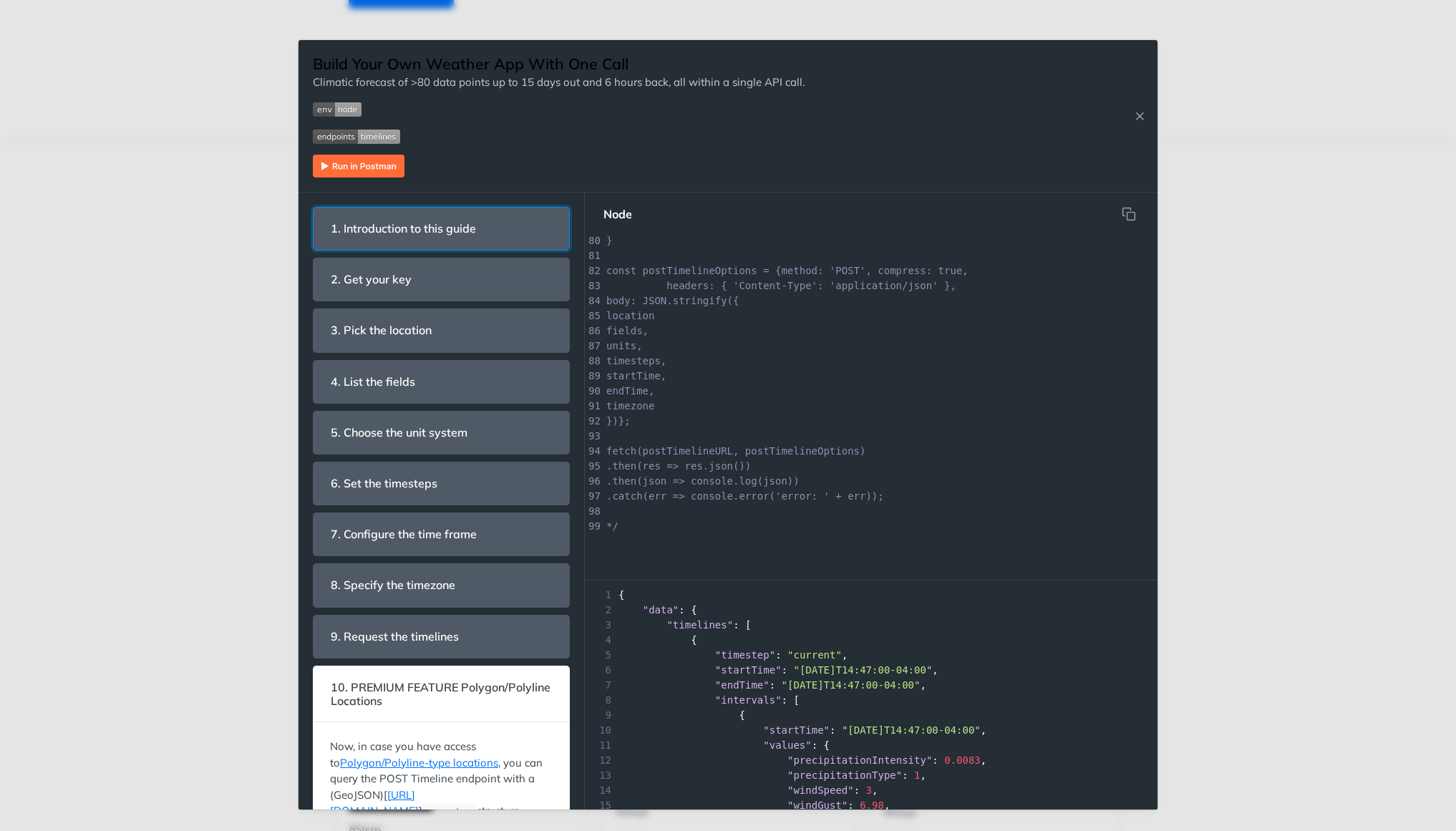
click at [469, 233] on span "1. Introduction to this guide" at bounding box center [403, 229] width 166 height 28
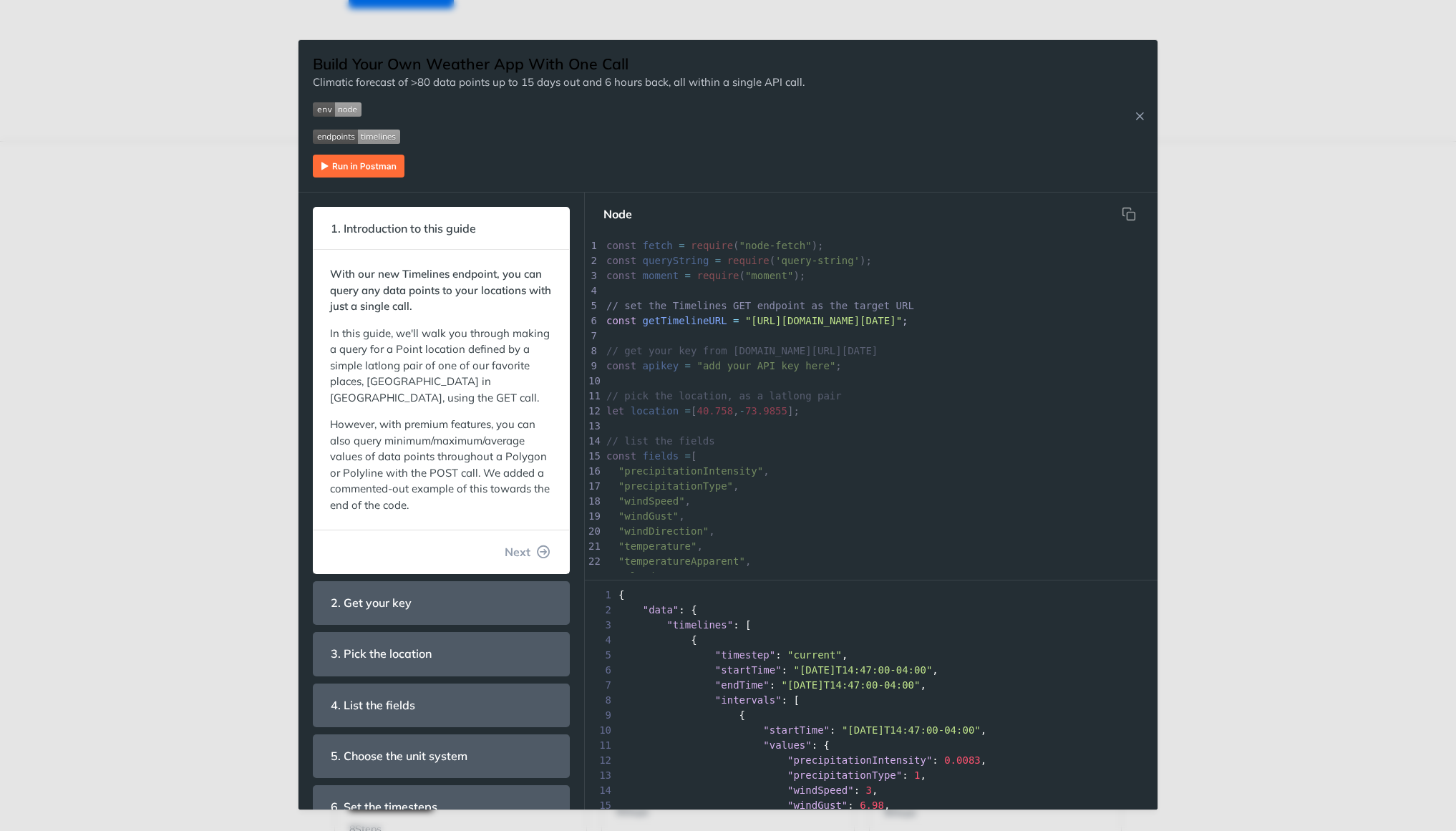
click at [365, 166] on img "Expand image" at bounding box center [358, 166] width 92 height 23
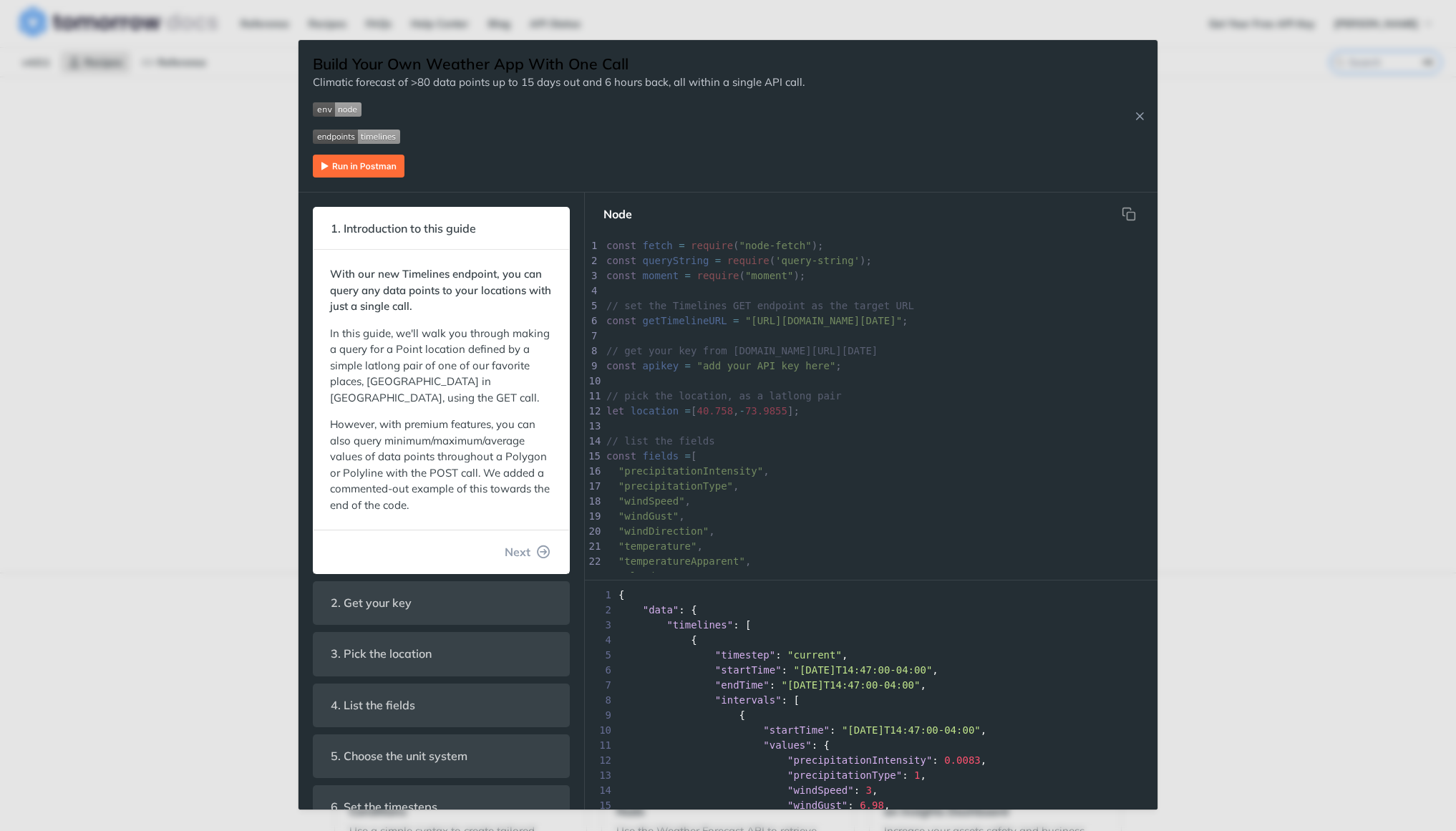
click at [604, 193] on nav "Node" at bounding box center [871, 214] width 573 height 43
